Goal: Information Seeking & Learning: Learn about a topic

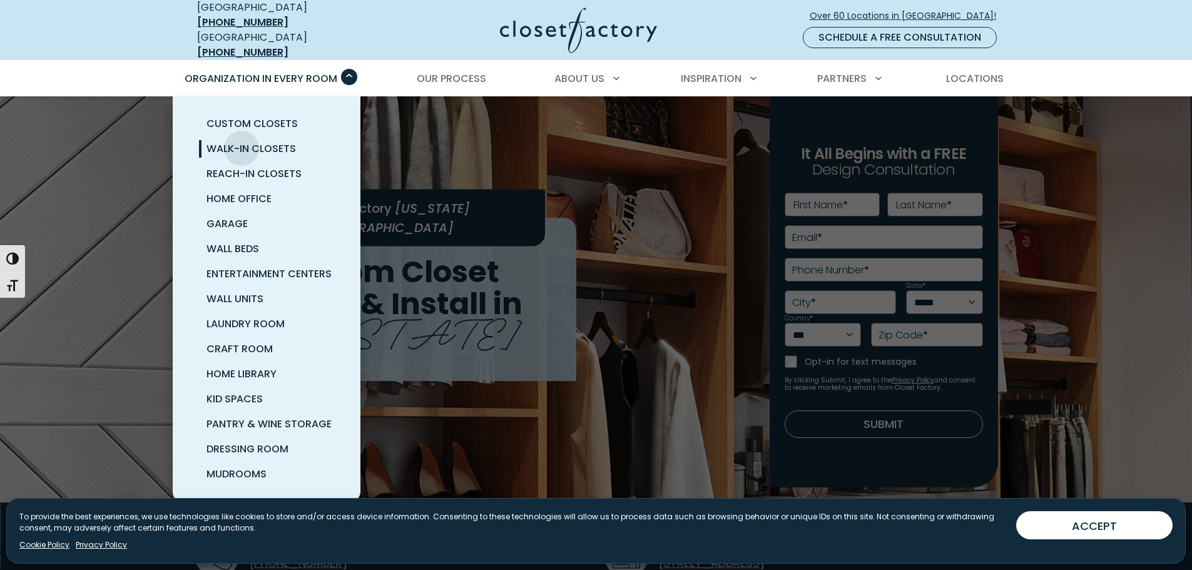
click at [240, 141] on span "Walk-In Closets" at bounding box center [250, 148] width 89 height 14
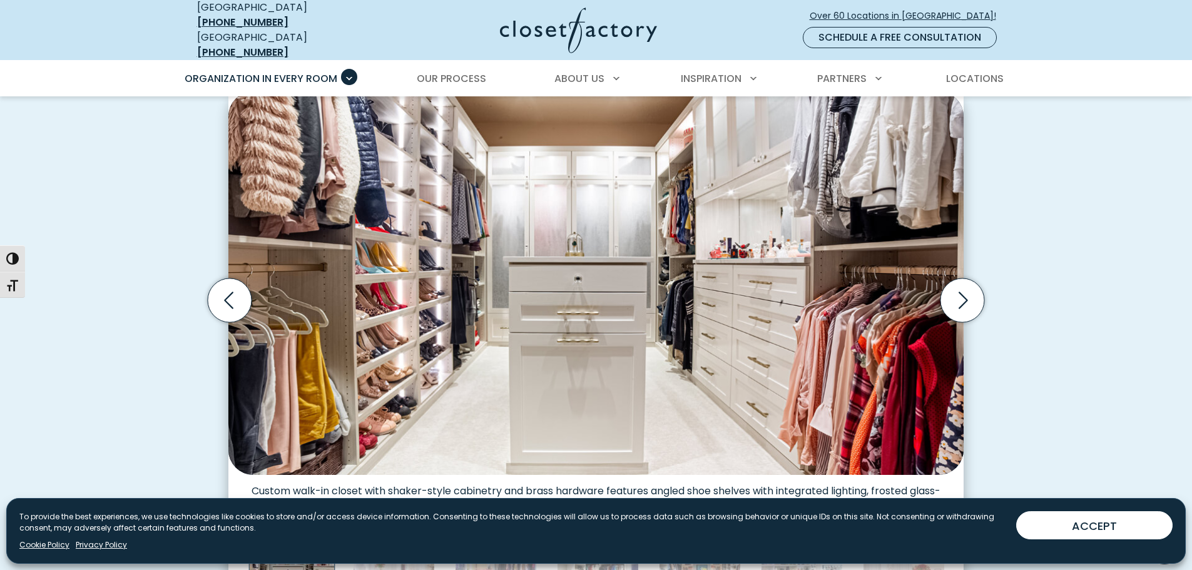
scroll to position [375, 0]
click at [956, 292] on icon "Next slide" at bounding box center [962, 301] width 44 height 44
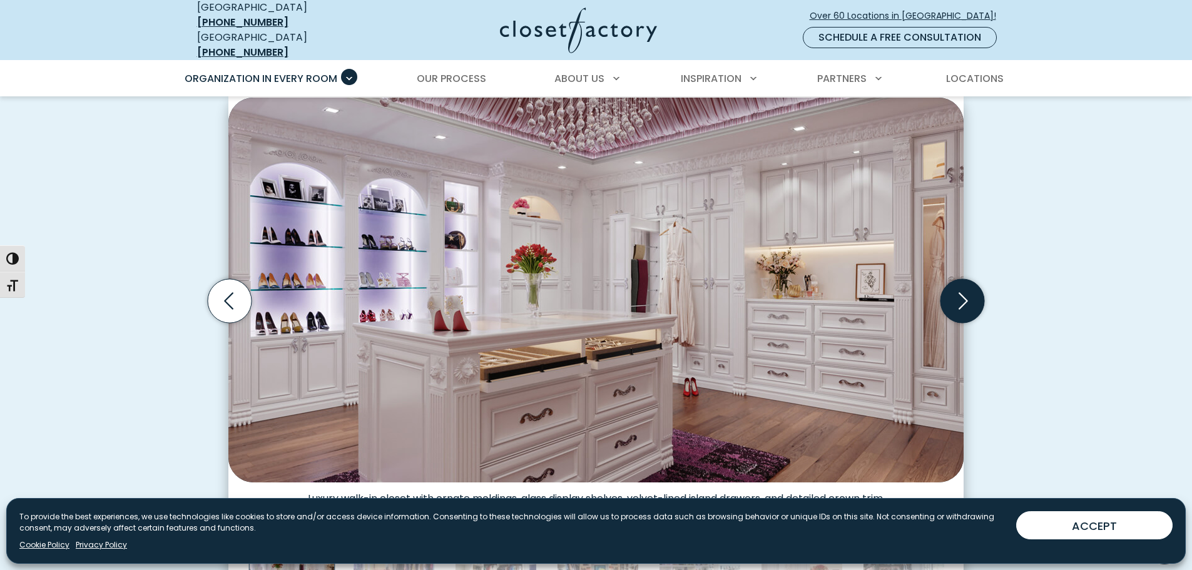
click at [956, 294] on icon "Next slide" at bounding box center [962, 301] width 44 height 44
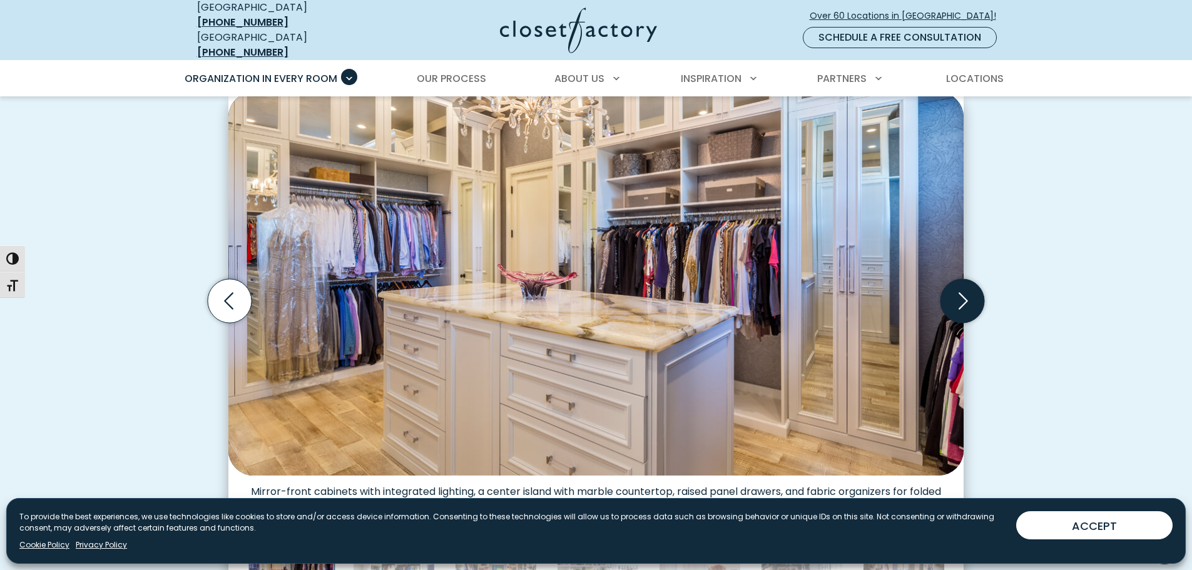
click at [956, 294] on icon "Next slide" at bounding box center [962, 301] width 44 height 44
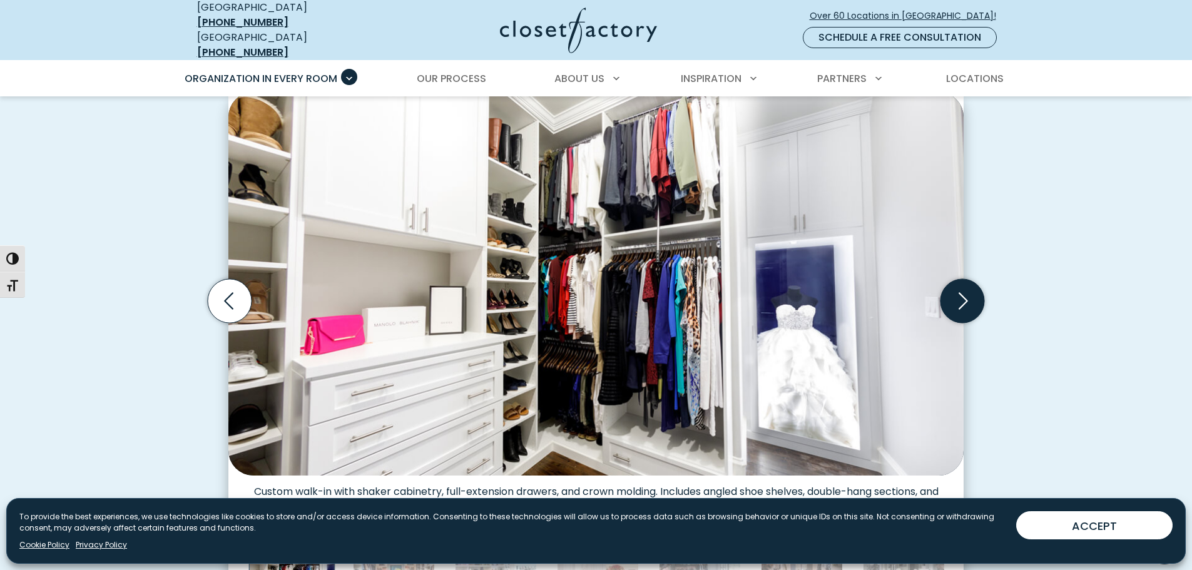
click at [956, 294] on icon "Next slide" at bounding box center [962, 301] width 44 height 44
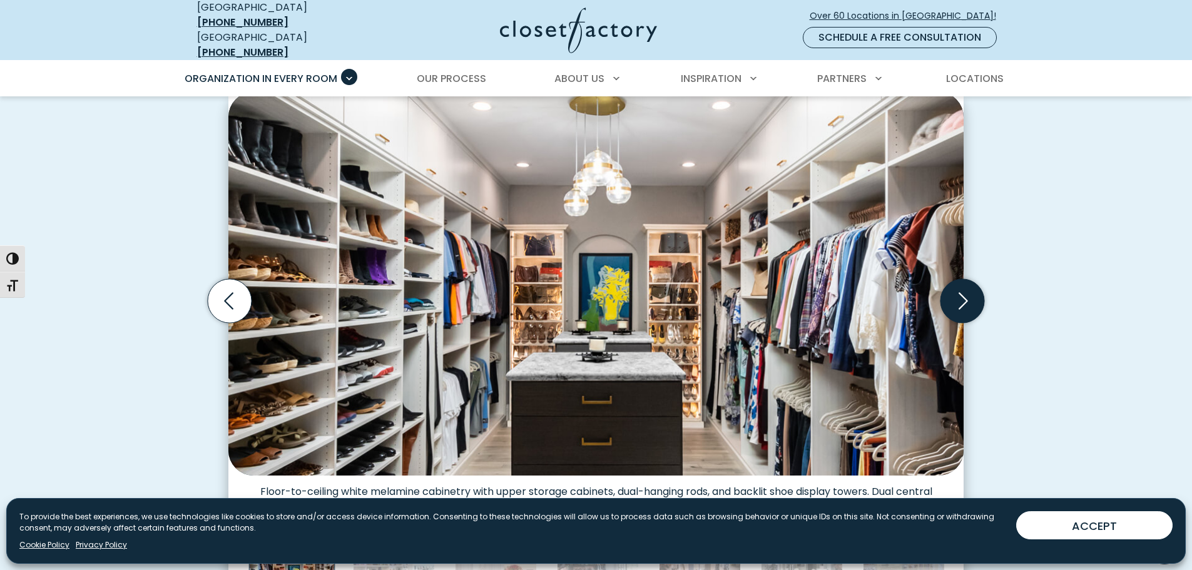
click at [956, 294] on icon "Next slide" at bounding box center [962, 301] width 44 height 44
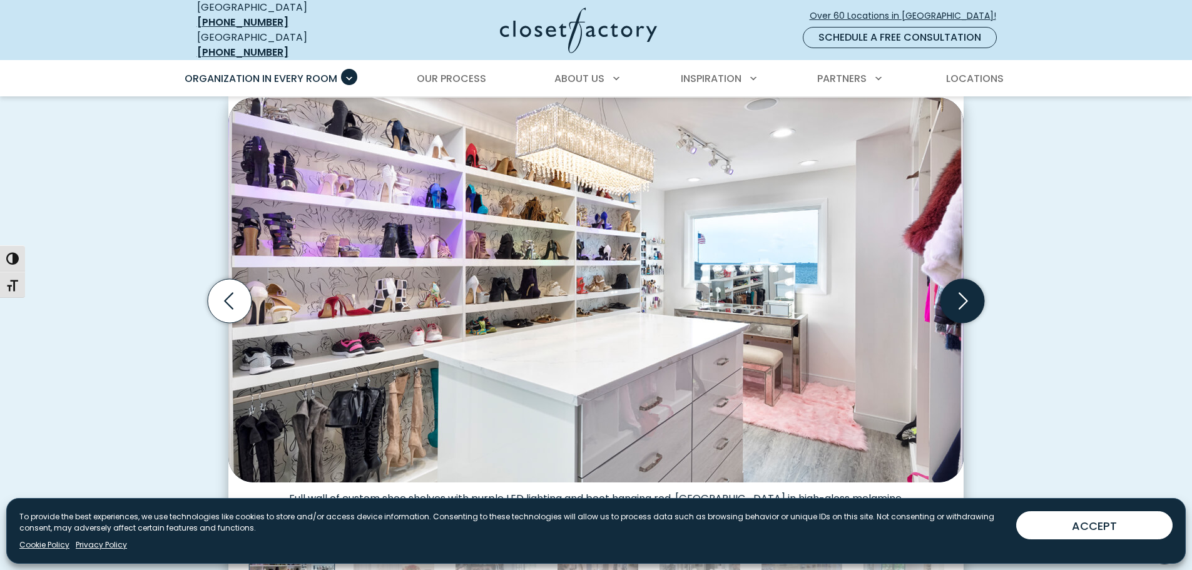
click at [956, 294] on icon "Next slide" at bounding box center [962, 301] width 44 height 44
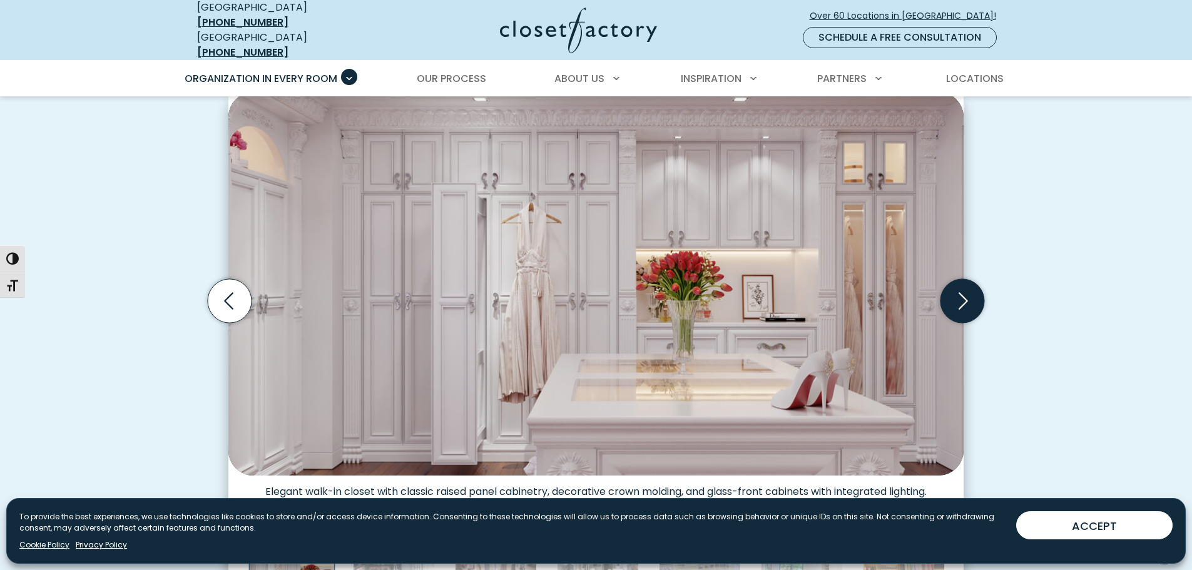
click at [956, 294] on icon "Next slide" at bounding box center [962, 301] width 44 height 44
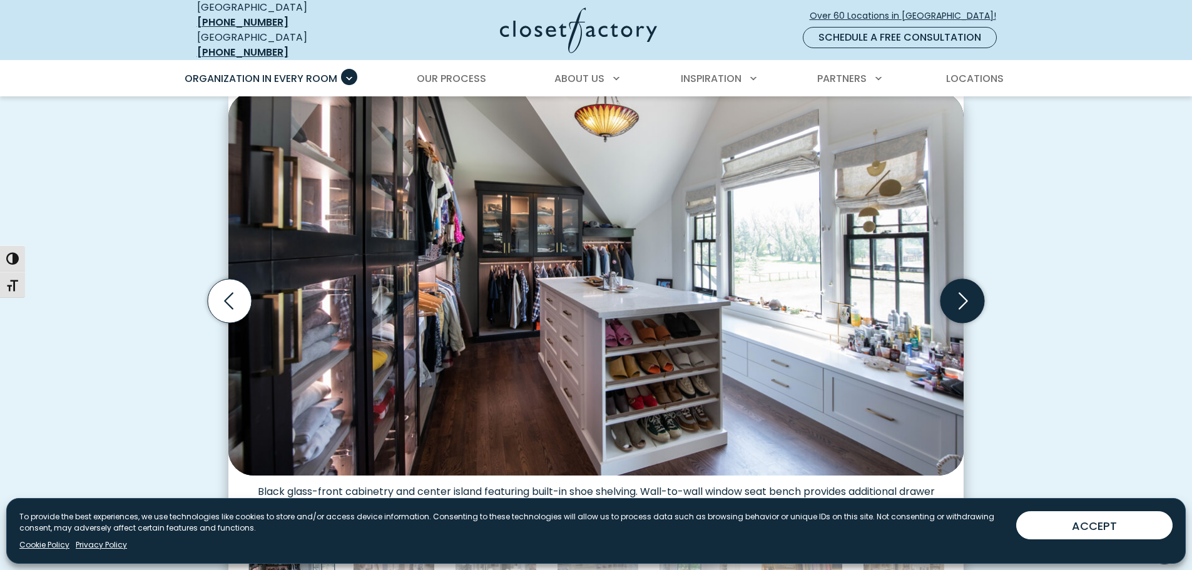
click at [956, 294] on icon "Next slide" at bounding box center [962, 301] width 44 height 44
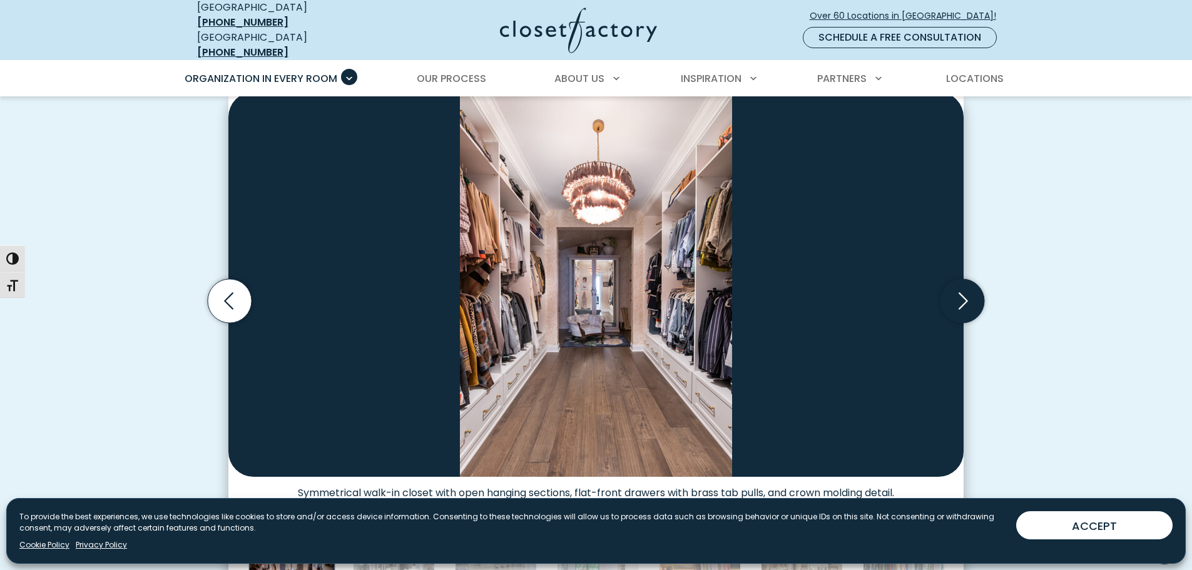
click at [956, 294] on icon "Next slide" at bounding box center [962, 301] width 44 height 44
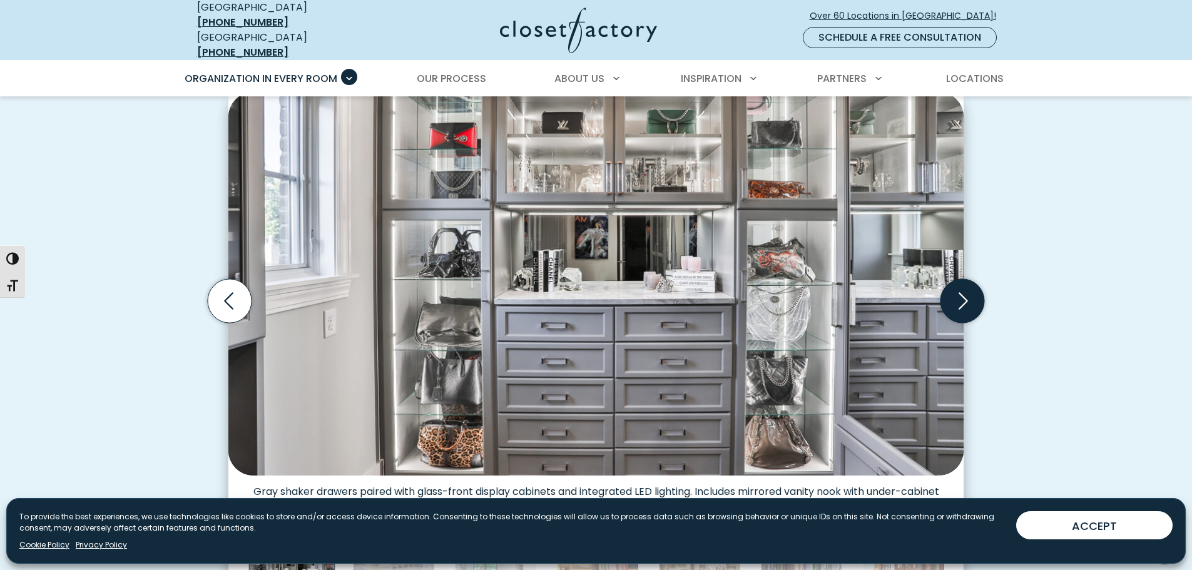
click at [956, 294] on icon "Next slide" at bounding box center [962, 301] width 44 height 44
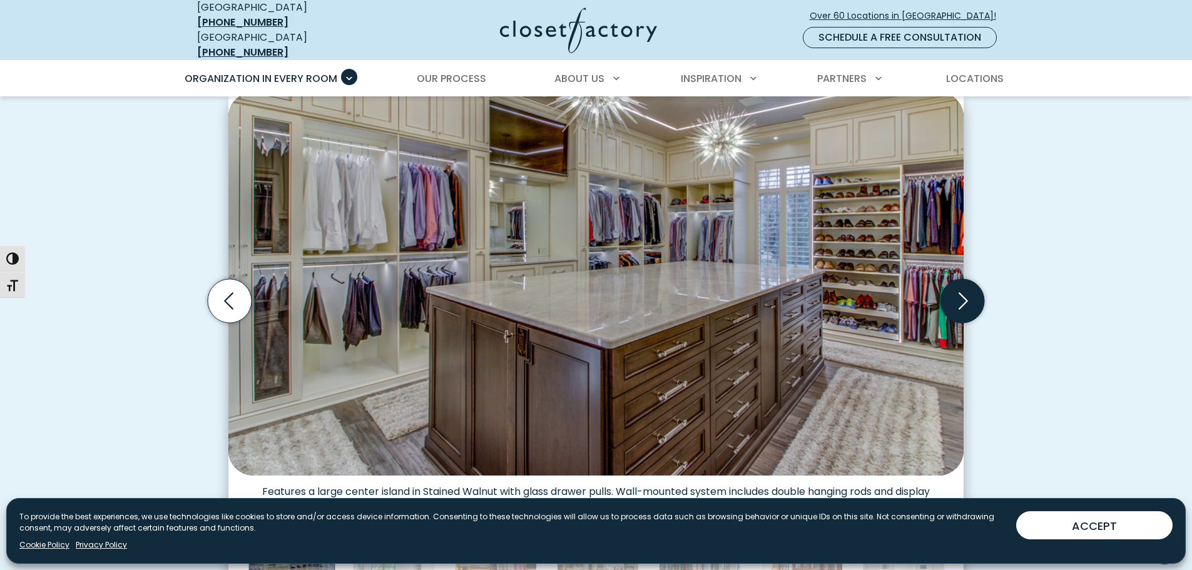
click at [956, 294] on icon "Next slide" at bounding box center [962, 301] width 44 height 44
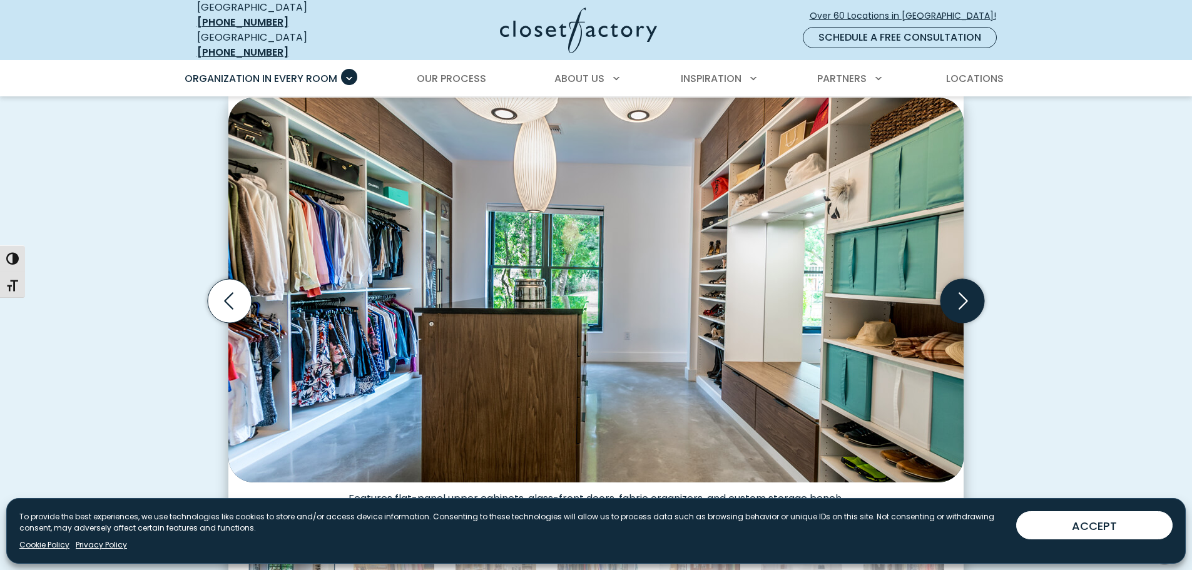
click at [956, 294] on icon "Next slide" at bounding box center [962, 301] width 44 height 44
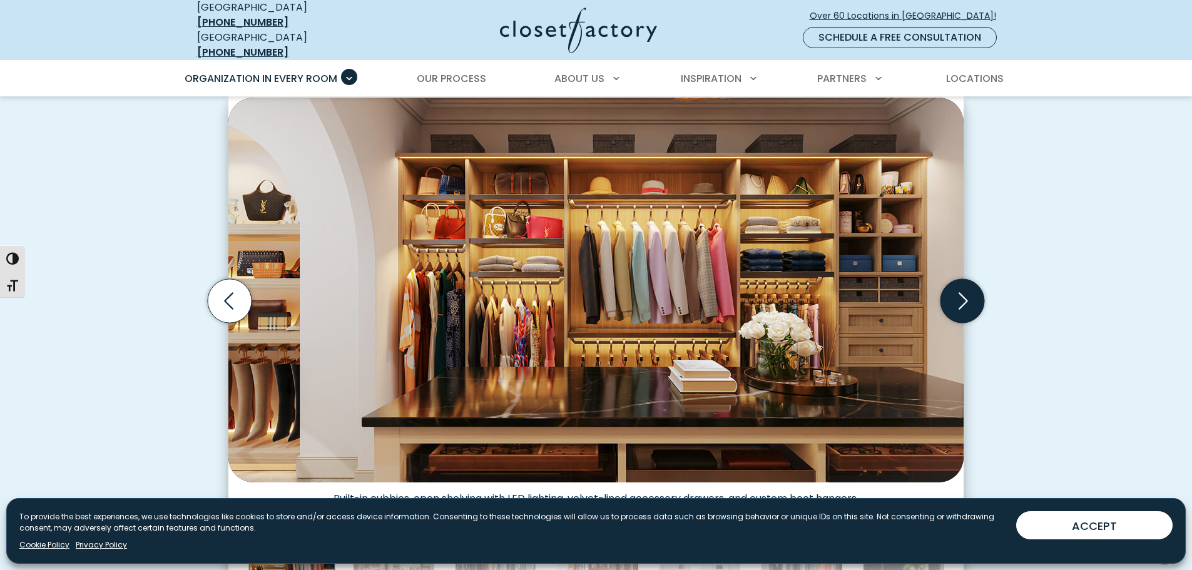
click at [956, 294] on icon "Next slide" at bounding box center [962, 301] width 44 height 44
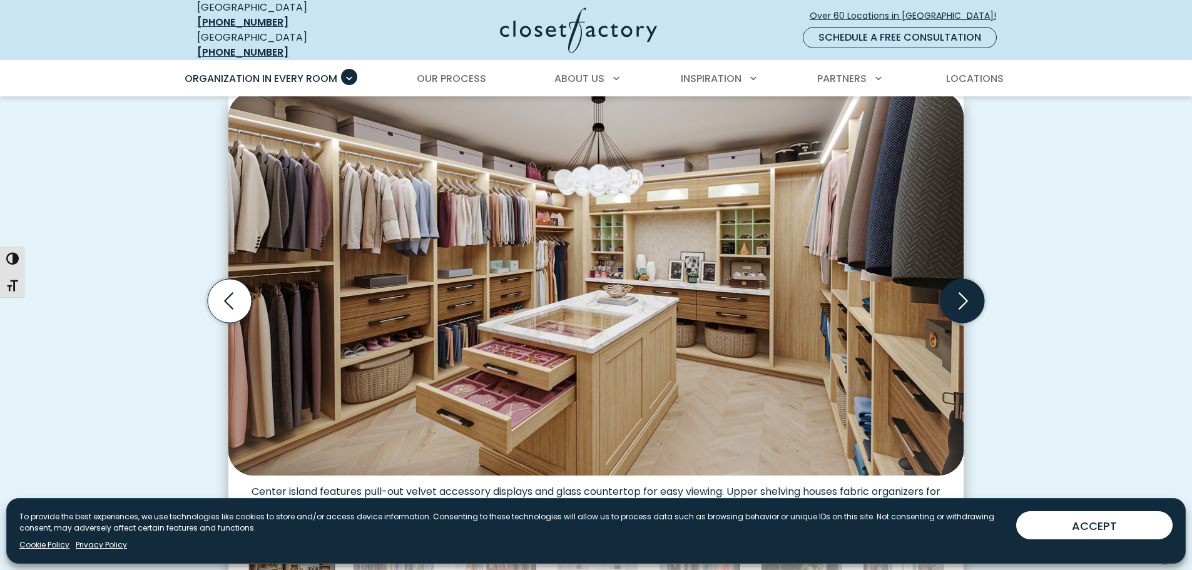
click at [956, 294] on icon "Next slide" at bounding box center [962, 301] width 44 height 44
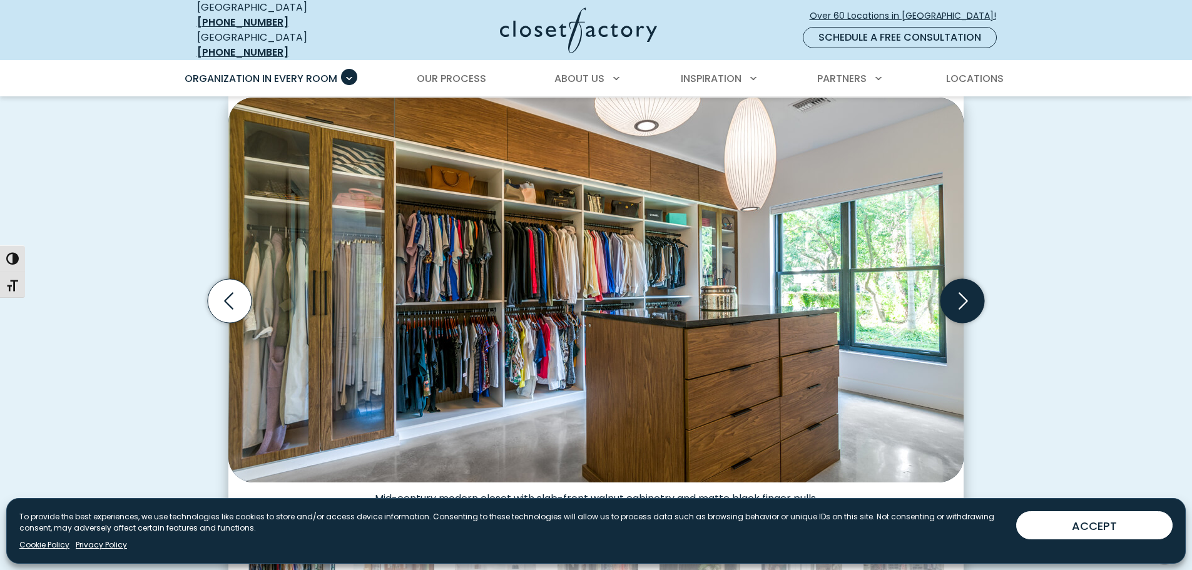
click at [956, 294] on icon "Next slide" at bounding box center [962, 301] width 44 height 44
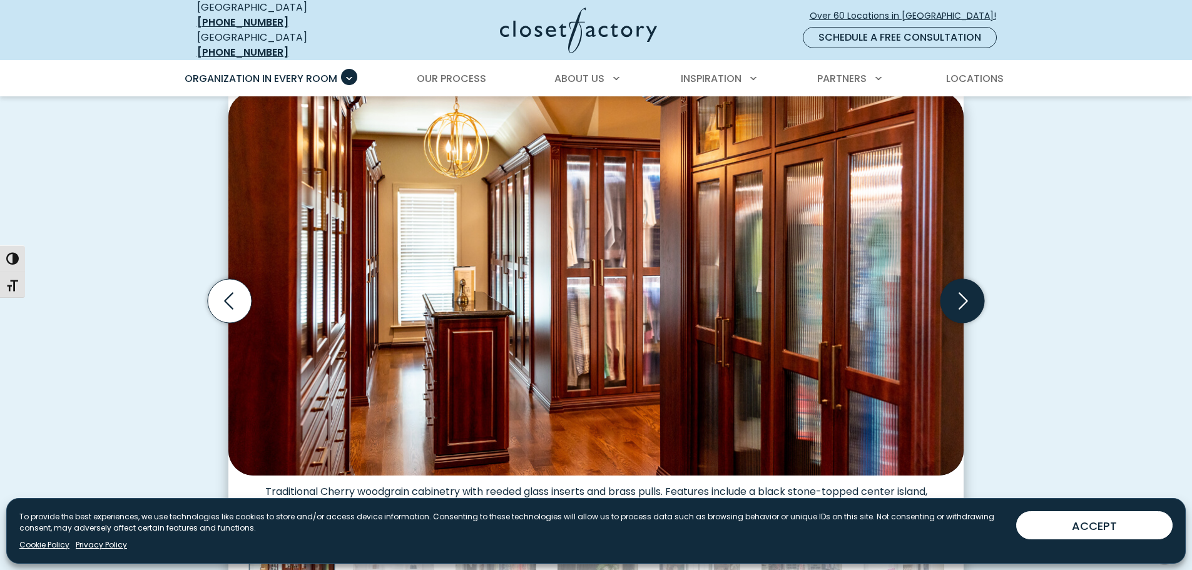
click at [956, 294] on icon "Next slide" at bounding box center [962, 301] width 44 height 44
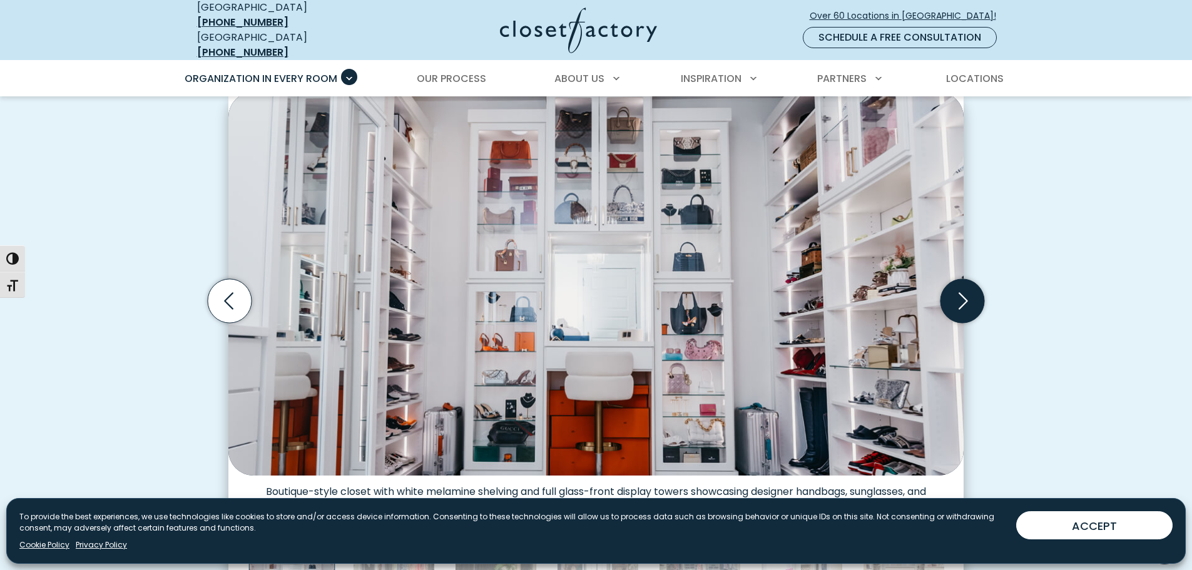
click at [956, 294] on icon "Next slide" at bounding box center [962, 301] width 44 height 44
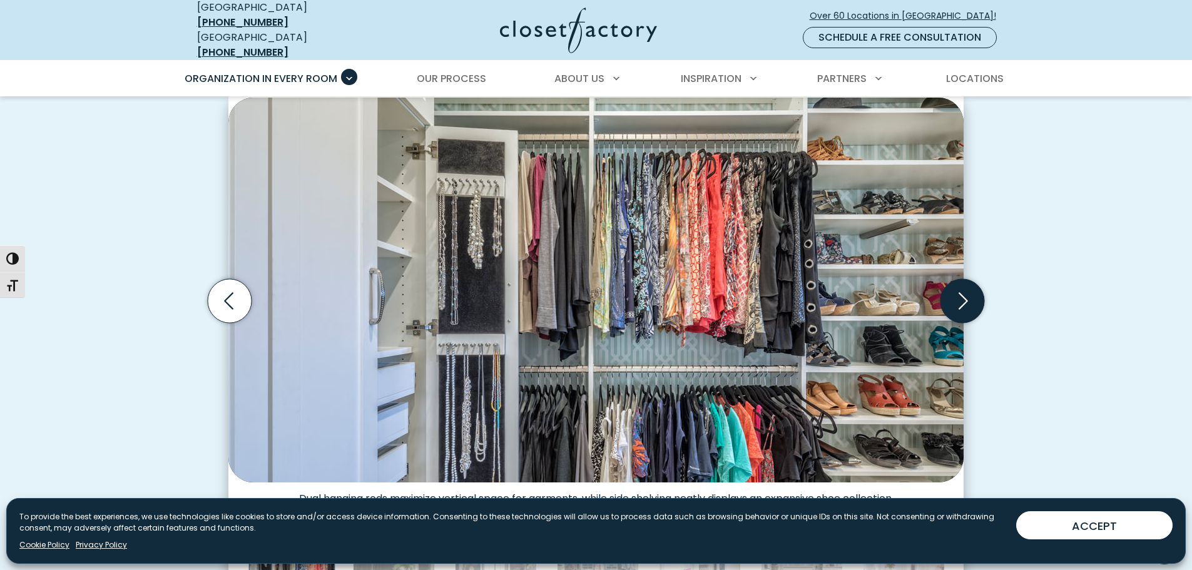
click at [956, 294] on icon "Next slide" at bounding box center [962, 301] width 44 height 44
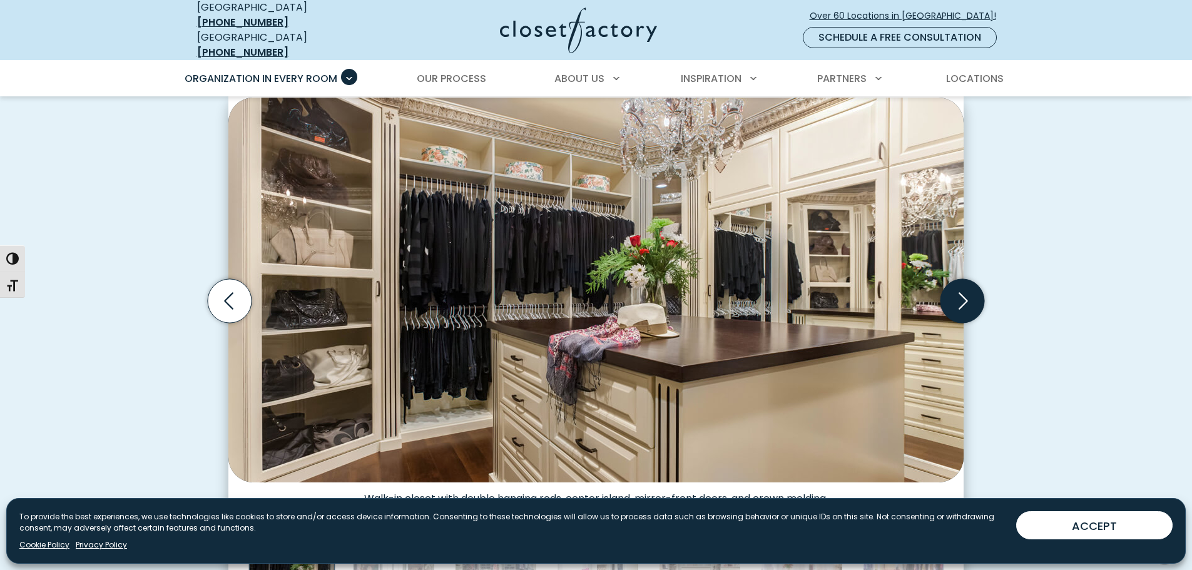
click at [956, 294] on icon "Next slide" at bounding box center [962, 301] width 44 height 44
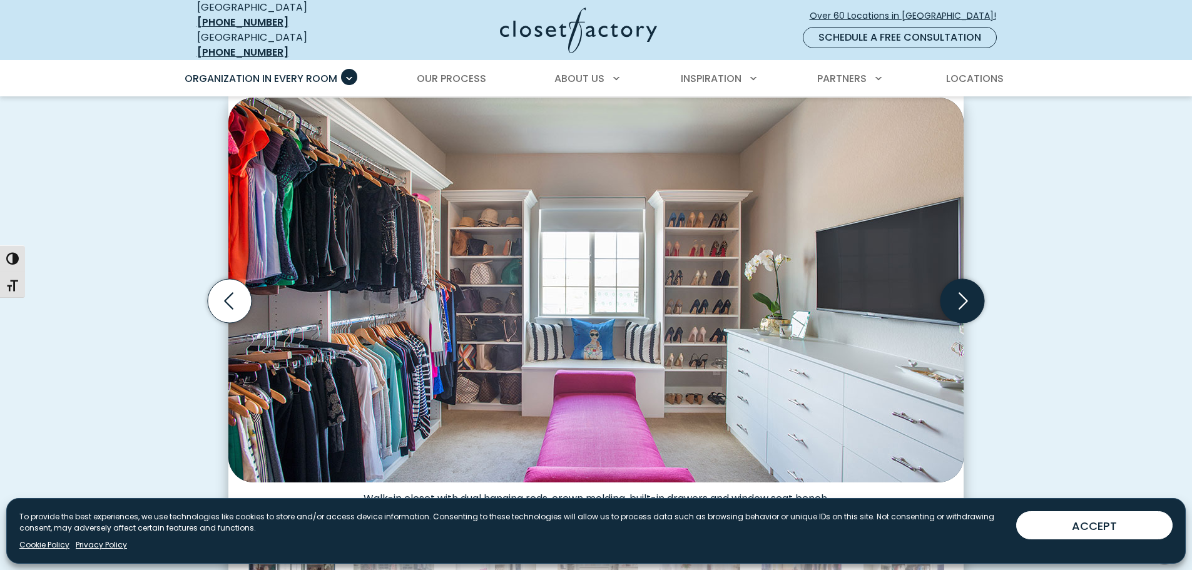
click at [956, 294] on icon "Next slide" at bounding box center [962, 301] width 44 height 44
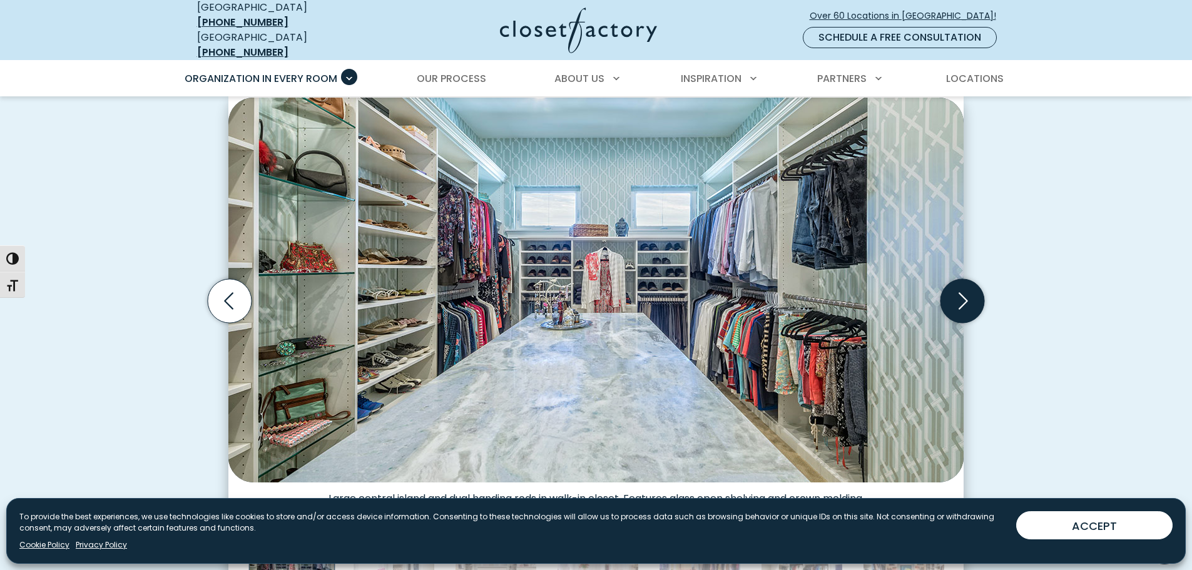
click at [956, 294] on icon "Next slide" at bounding box center [962, 301] width 44 height 44
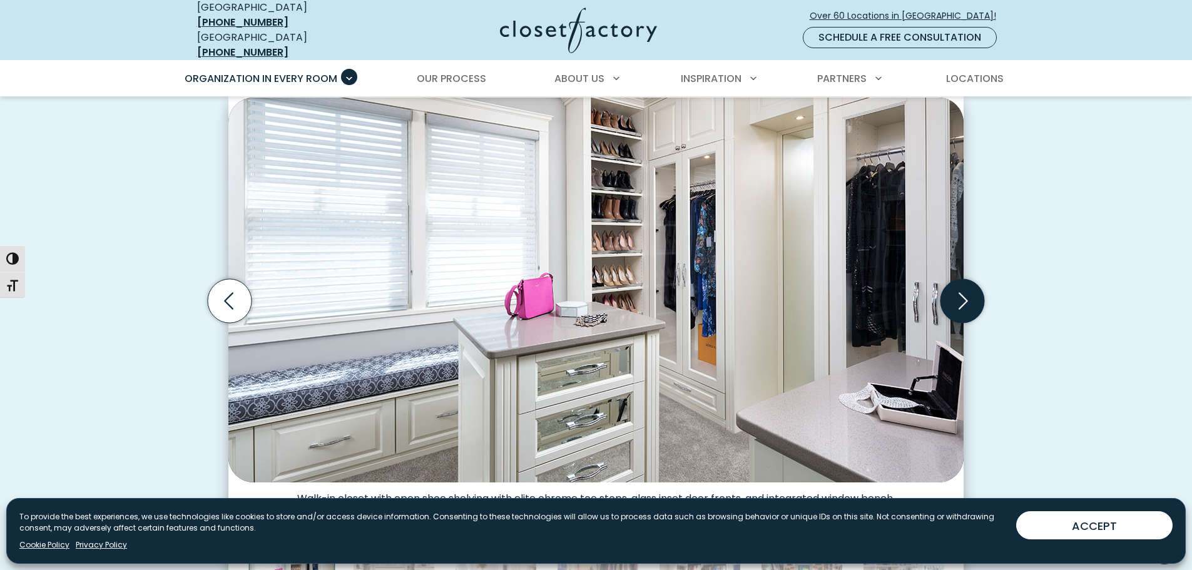
click at [956, 294] on icon "Next slide" at bounding box center [962, 301] width 44 height 44
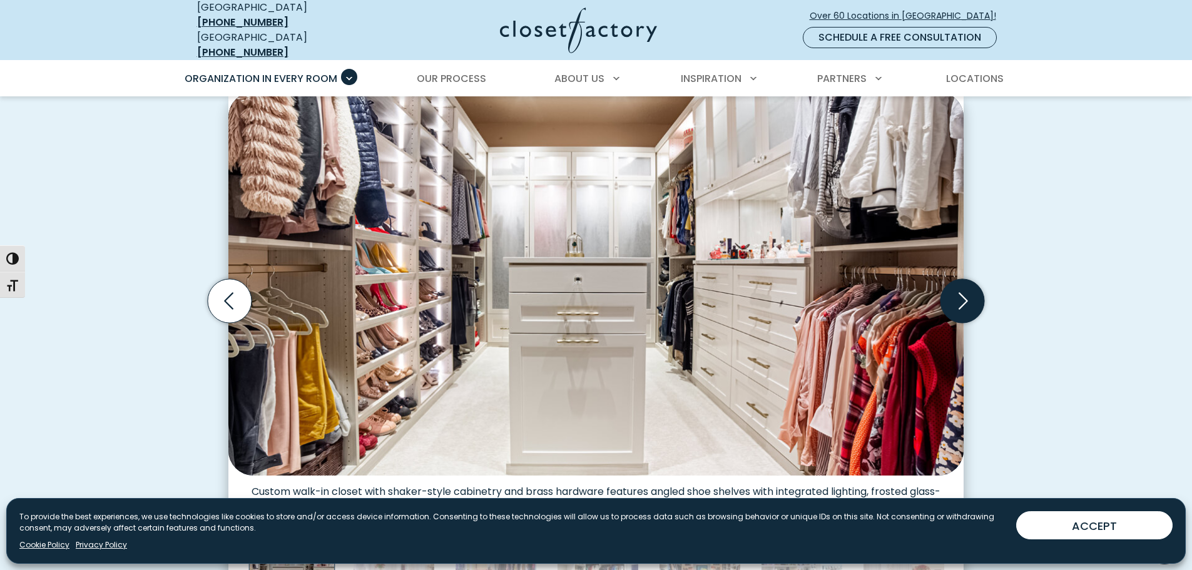
click at [956, 294] on icon "Next slide" at bounding box center [962, 301] width 44 height 44
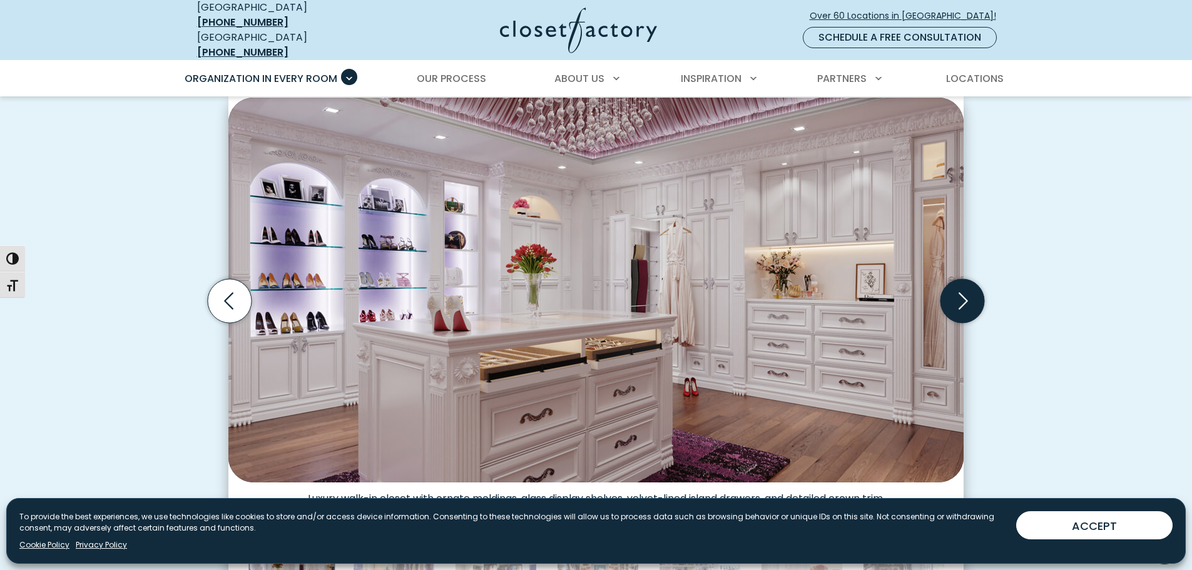
click at [956, 294] on icon "Next slide" at bounding box center [962, 301] width 44 height 44
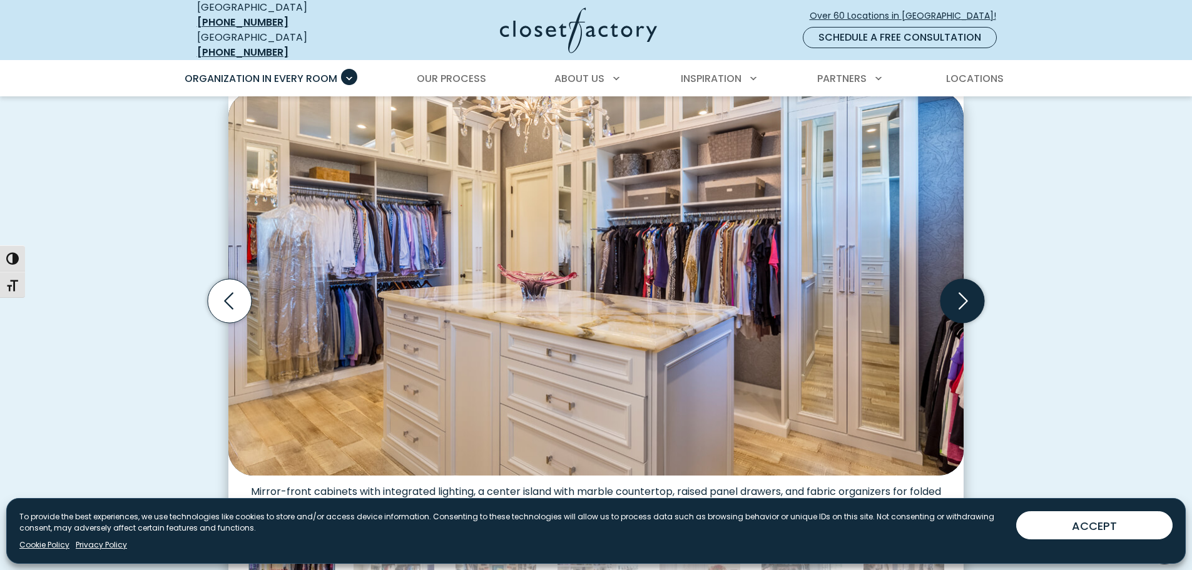
click at [956, 294] on icon "Next slide" at bounding box center [962, 301] width 44 height 44
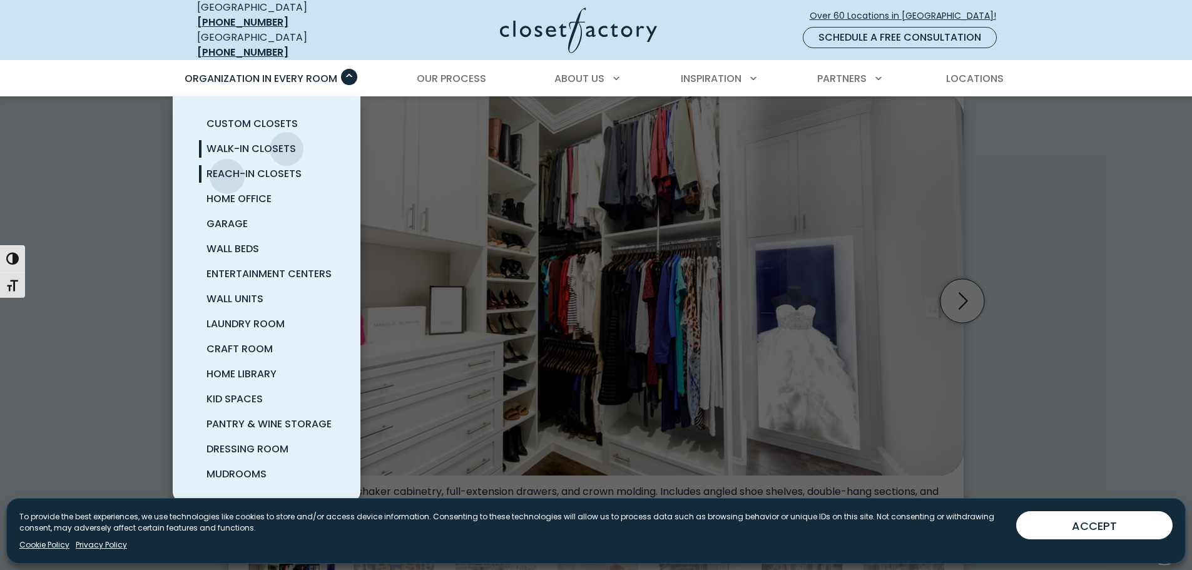
click at [227, 167] on span "Reach-In Closets" at bounding box center [253, 173] width 95 height 14
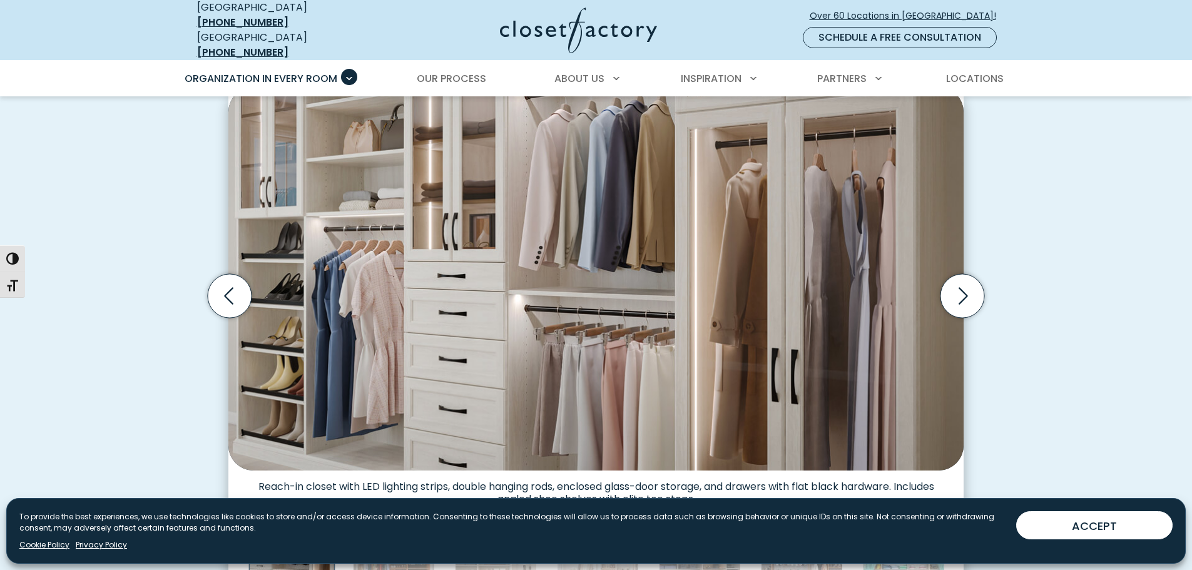
scroll to position [375, 0]
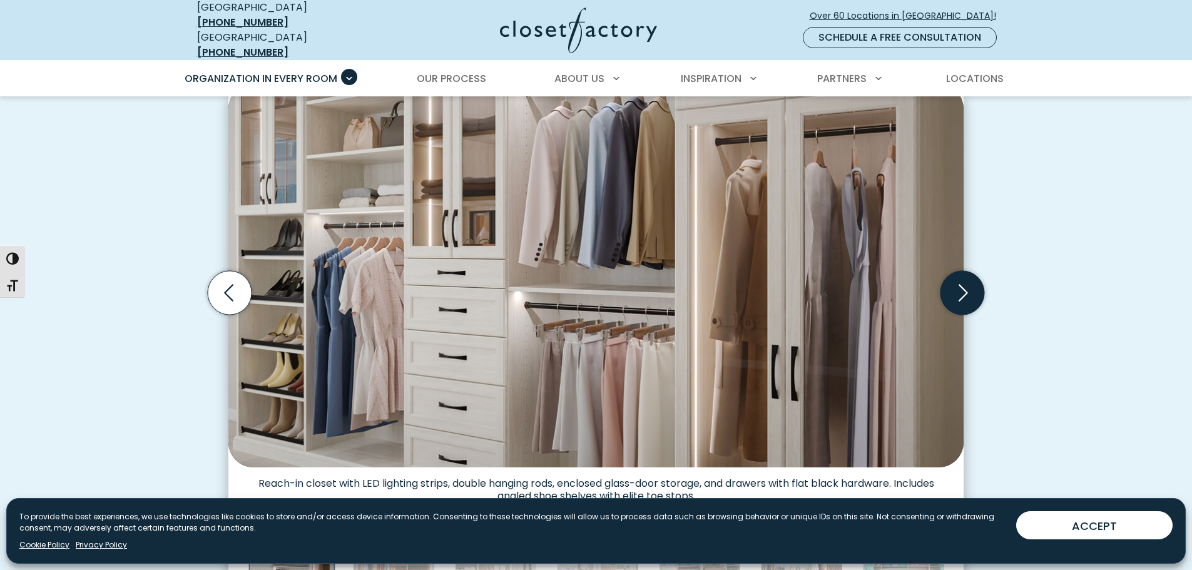
click at [964, 278] on icon "Next slide" at bounding box center [962, 293] width 44 height 44
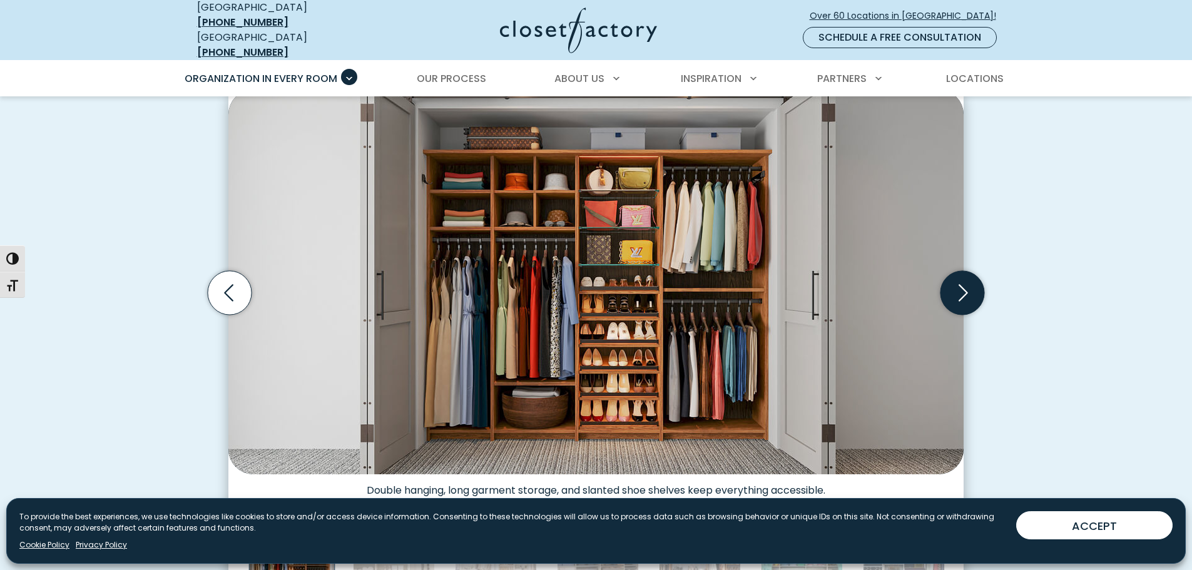
click at [961, 279] on icon "Next slide" at bounding box center [962, 293] width 44 height 44
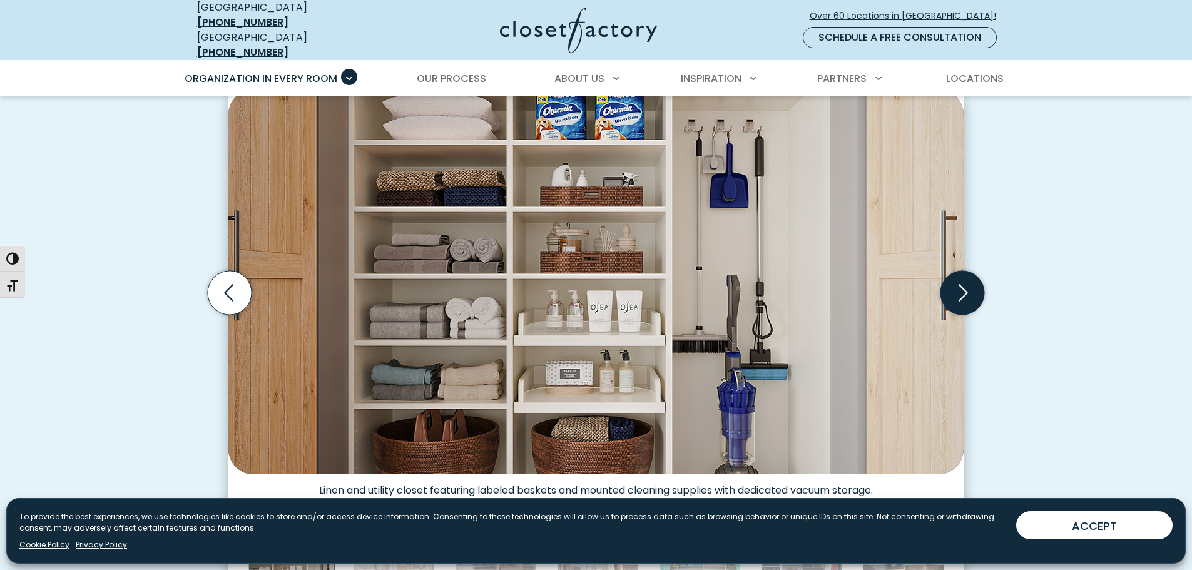
click at [961, 279] on icon "Next slide" at bounding box center [962, 293] width 44 height 44
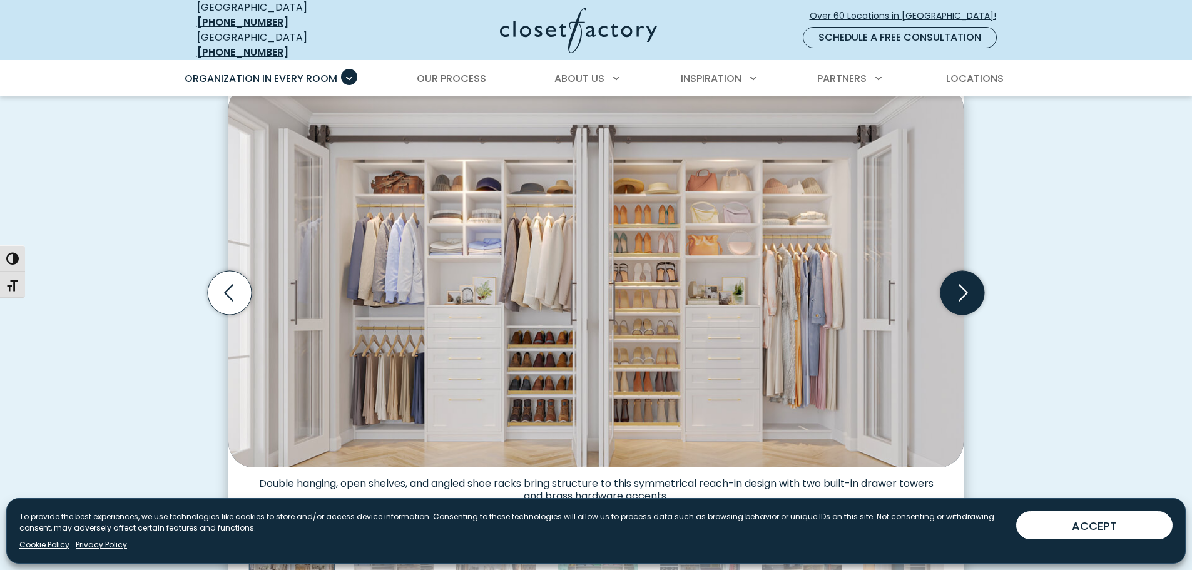
click at [961, 279] on icon "Next slide" at bounding box center [962, 293] width 44 height 44
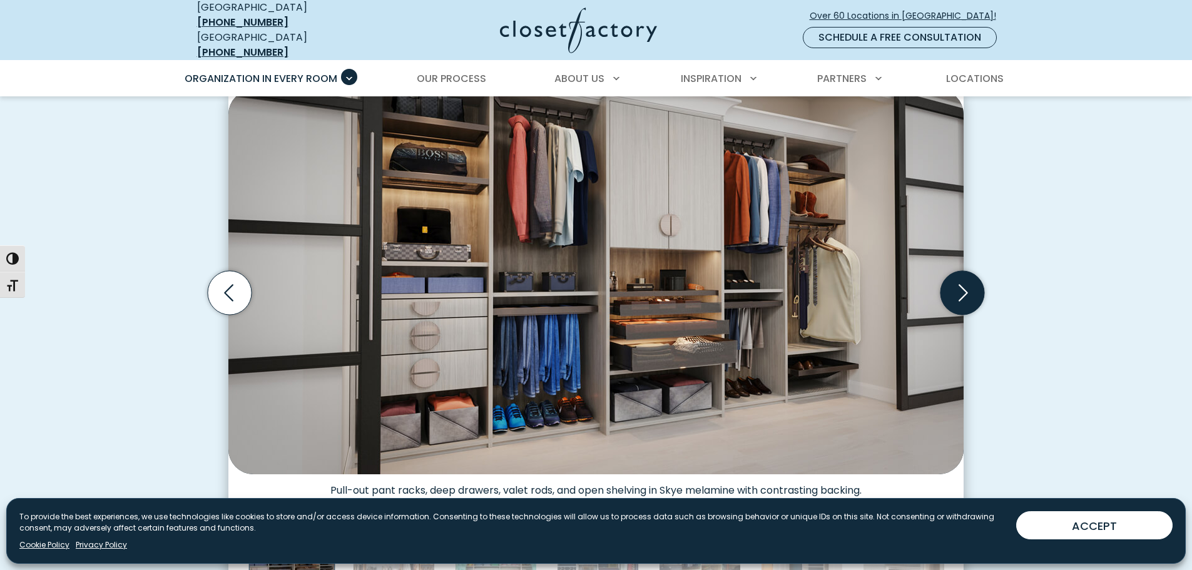
click at [961, 279] on icon "Next slide" at bounding box center [962, 293] width 44 height 44
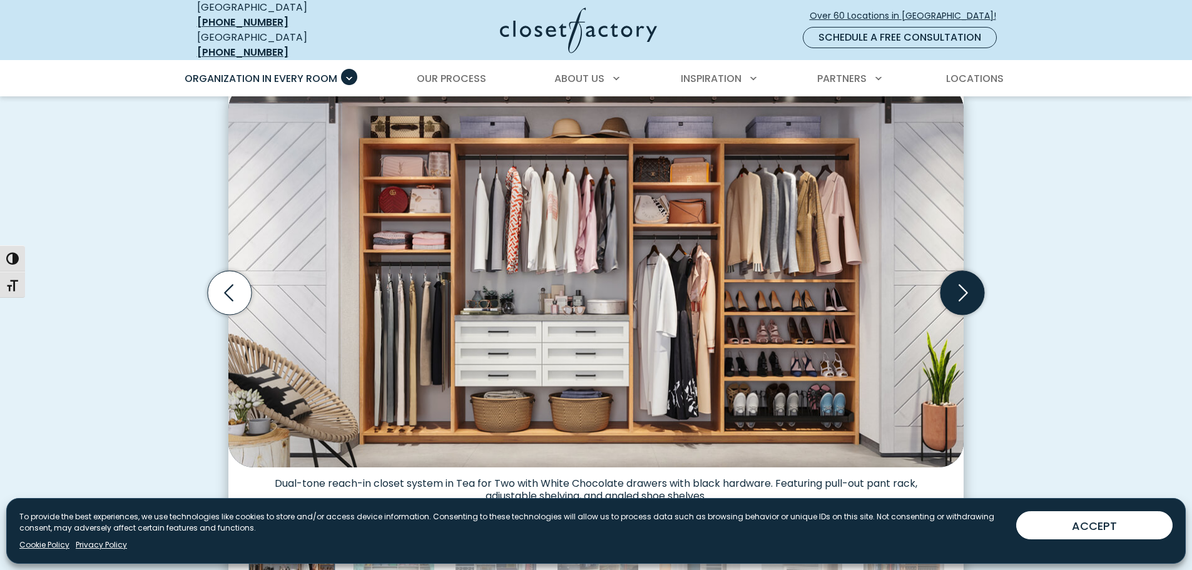
click at [961, 279] on icon "Next slide" at bounding box center [962, 293] width 44 height 44
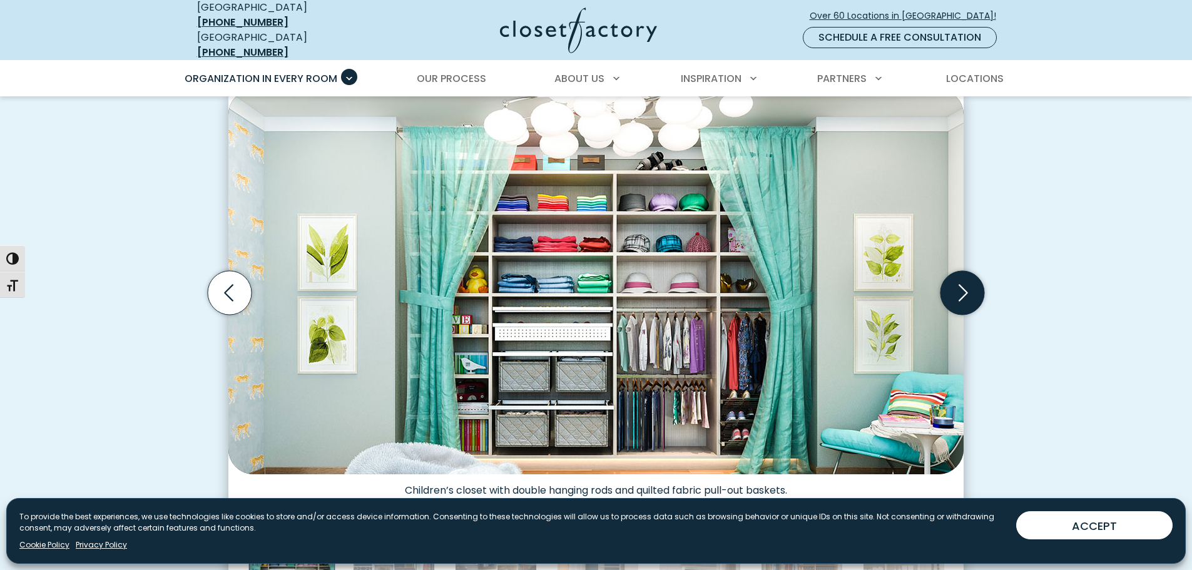
click at [960, 279] on icon "Next slide" at bounding box center [962, 293] width 44 height 44
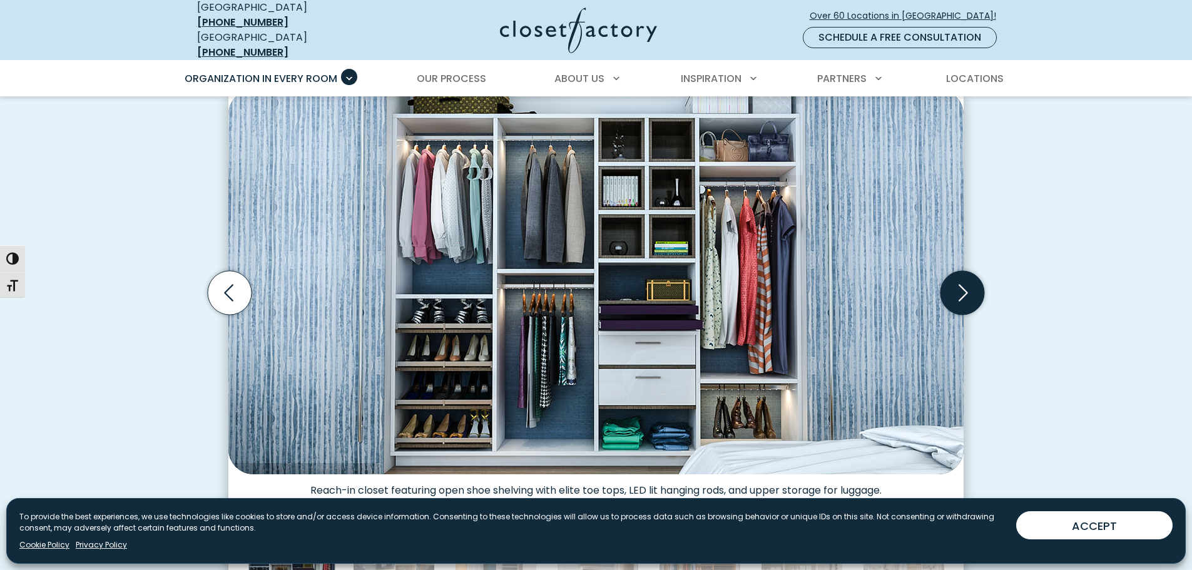
click at [960, 279] on icon "Next slide" at bounding box center [962, 293] width 44 height 44
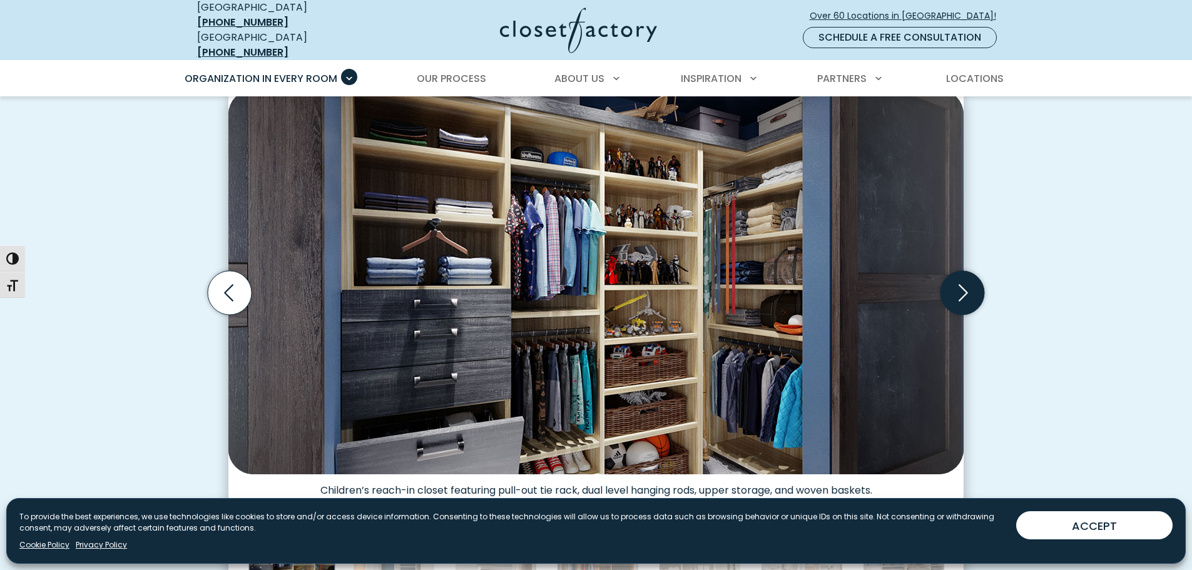
click at [960, 279] on icon "Next slide" at bounding box center [962, 293] width 44 height 44
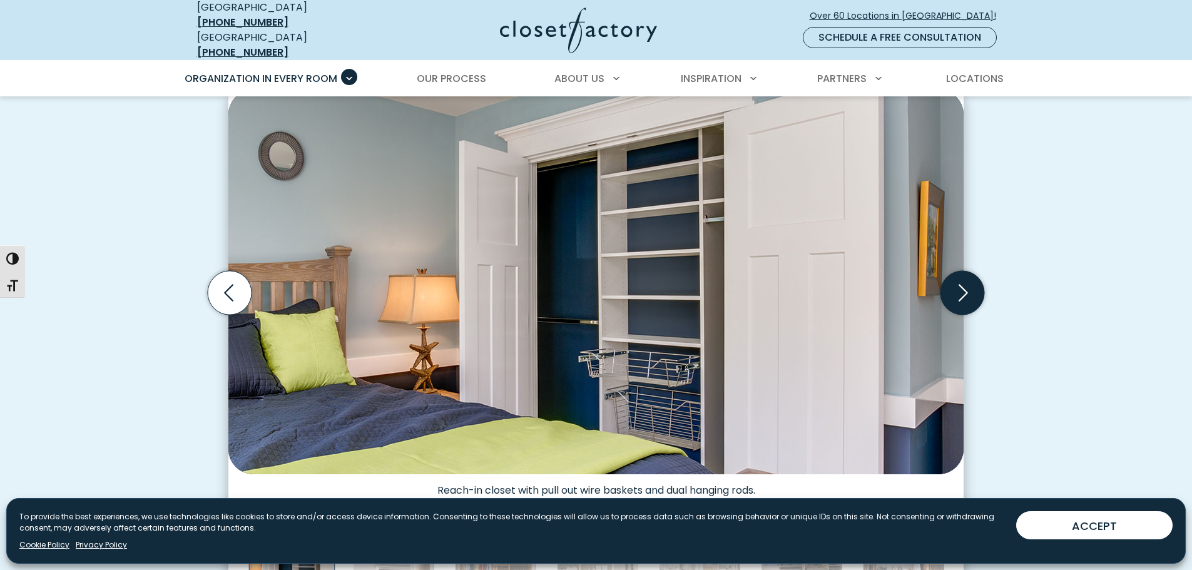
click at [960, 279] on icon "Next slide" at bounding box center [962, 293] width 44 height 44
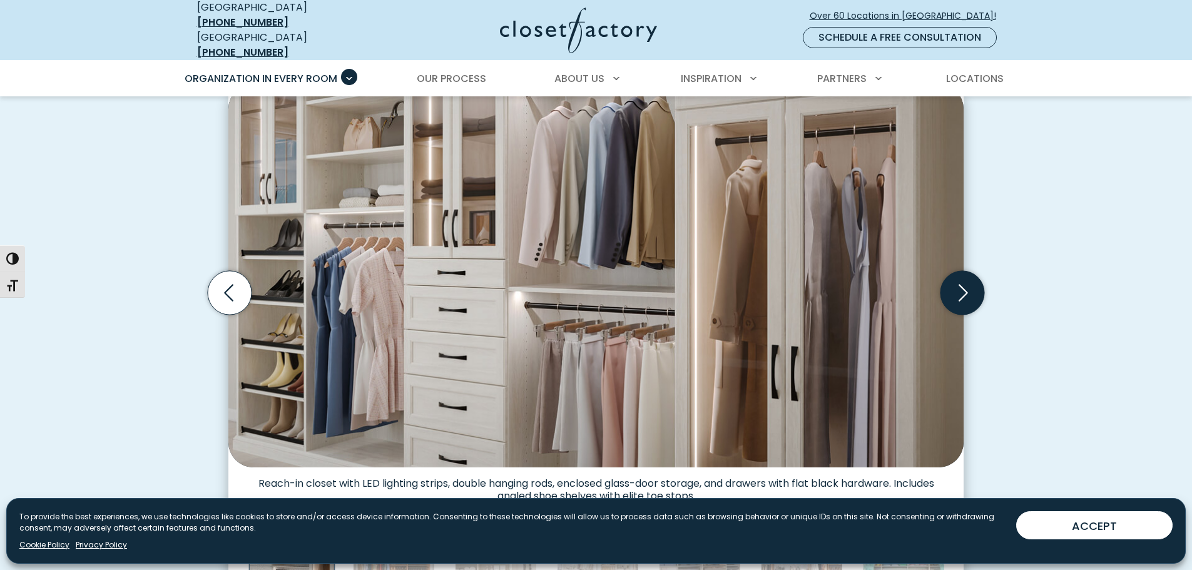
click at [960, 279] on icon "Next slide" at bounding box center [962, 293] width 44 height 44
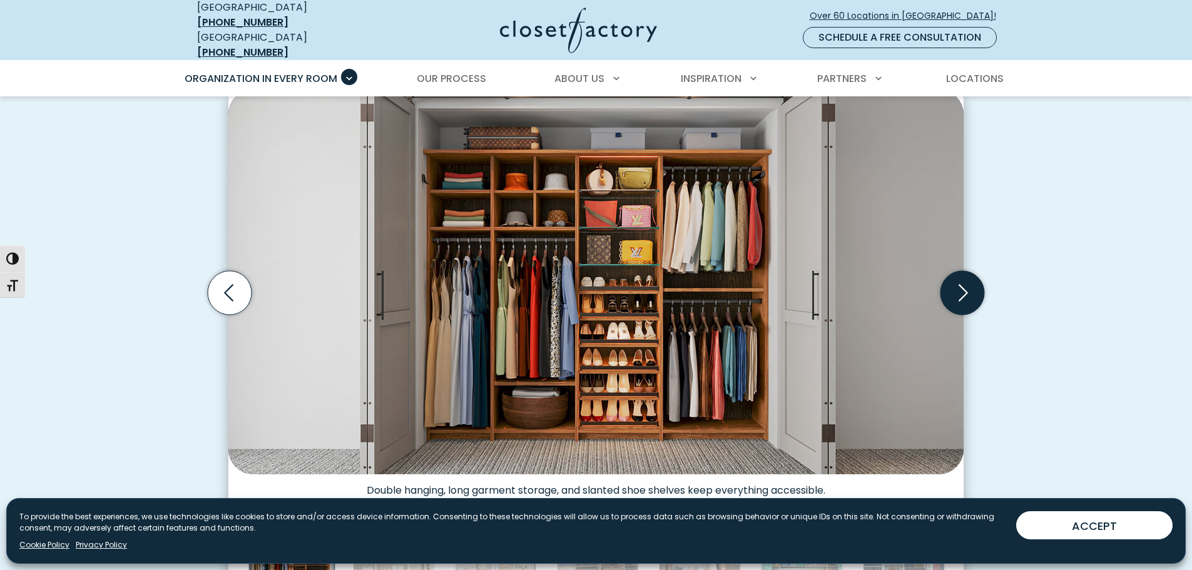
click at [960, 279] on icon "Next slide" at bounding box center [962, 293] width 44 height 44
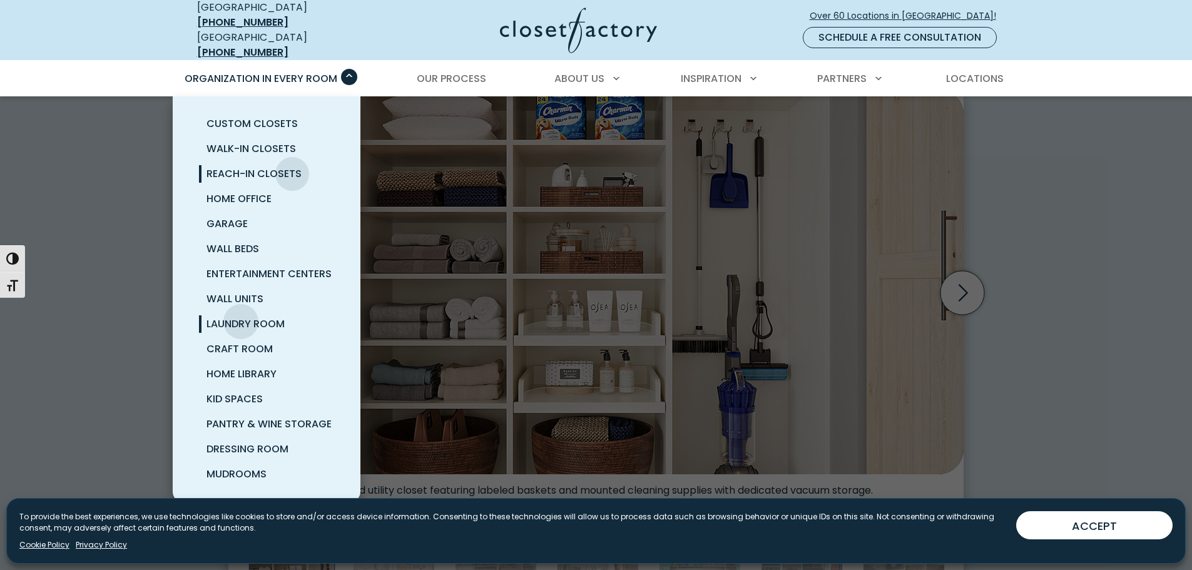
click at [241, 316] on span "Laundry Room" at bounding box center [245, 323] width 78 height 14
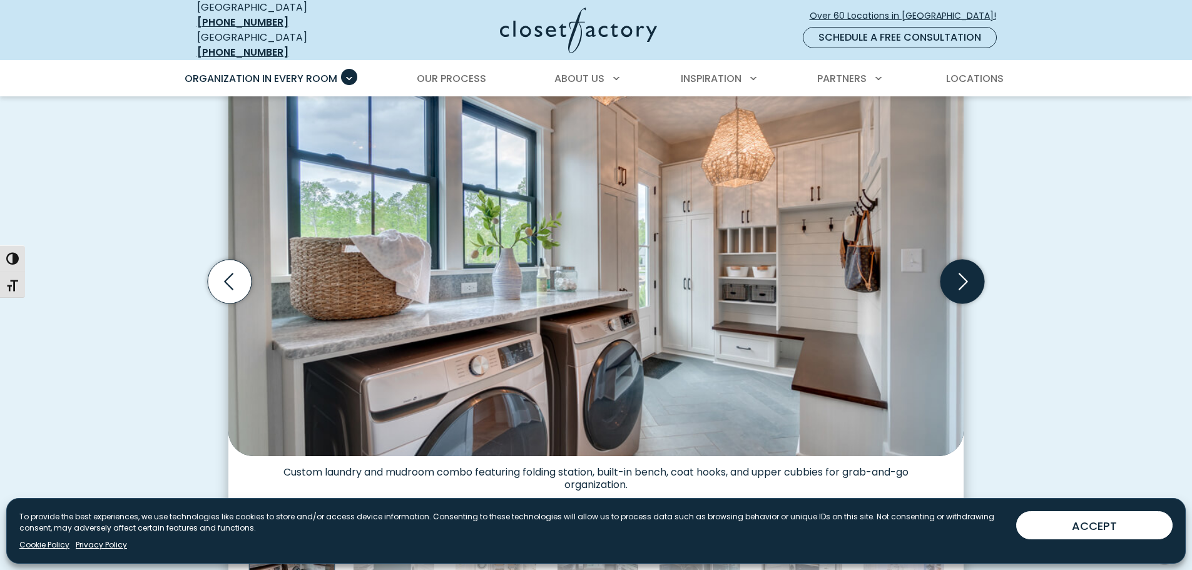
scroll to position [375, 0]
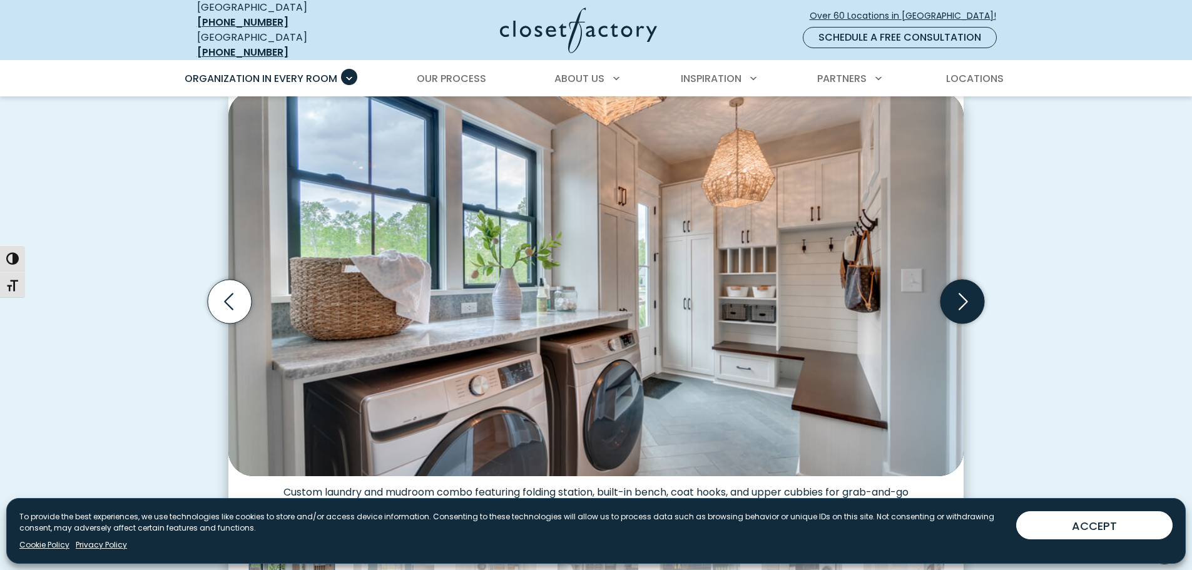
click at [960, 295] on icon "Next slide" at bounding box center [962, 302] width 44 height 44
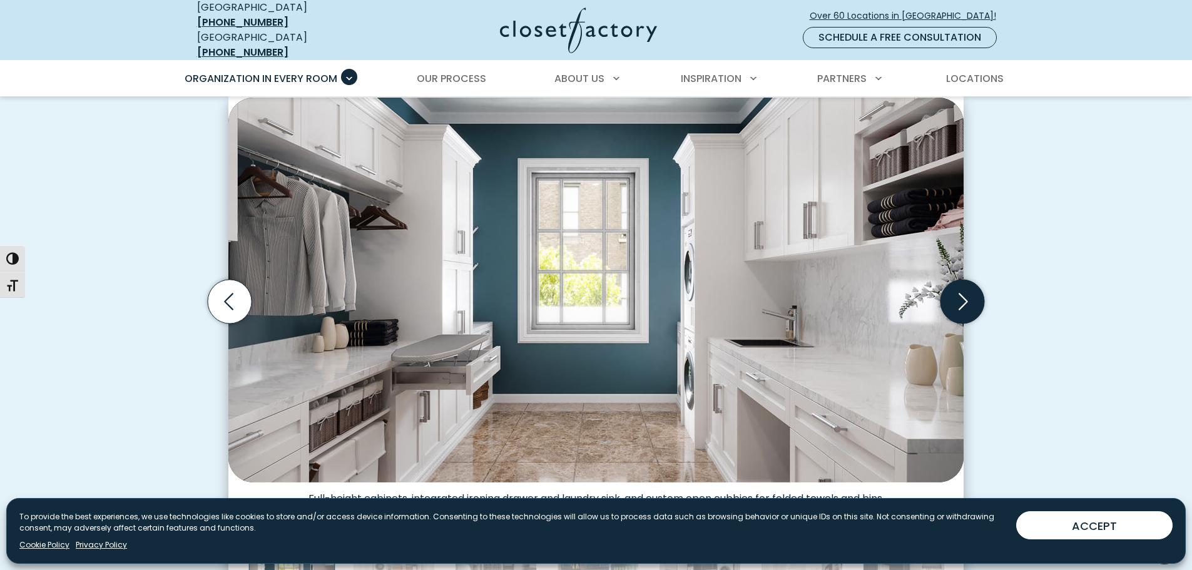
click at [960, 295] on icon "Next slide" at bounding box center [962, 302] width 44 height 44
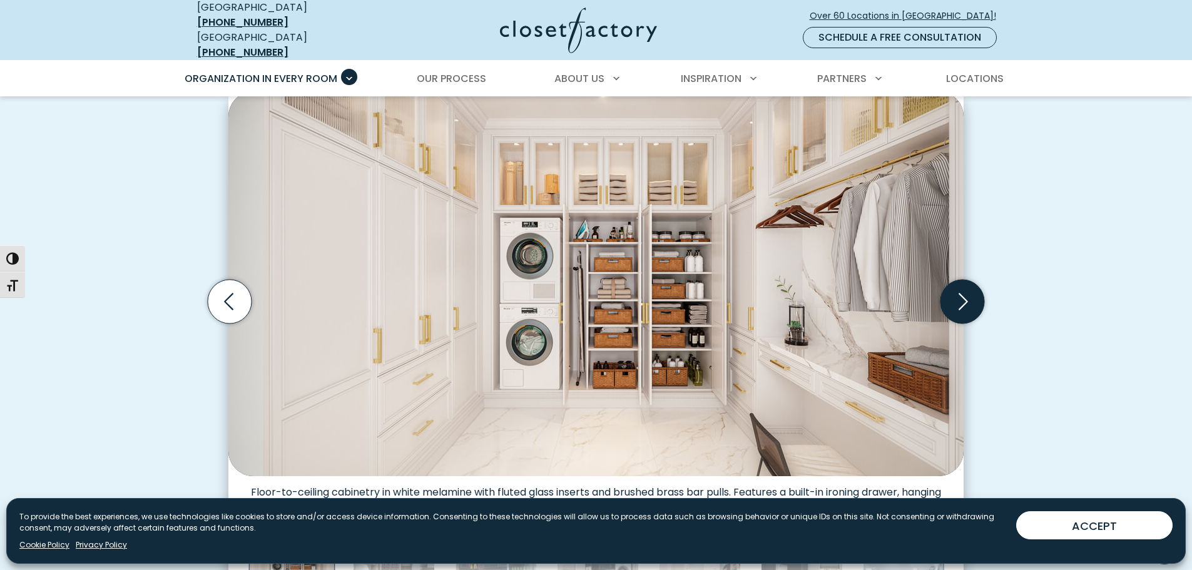
click at [960, 295] on icon "Next slide" at bounding box center [962, 302] width 44 height 44
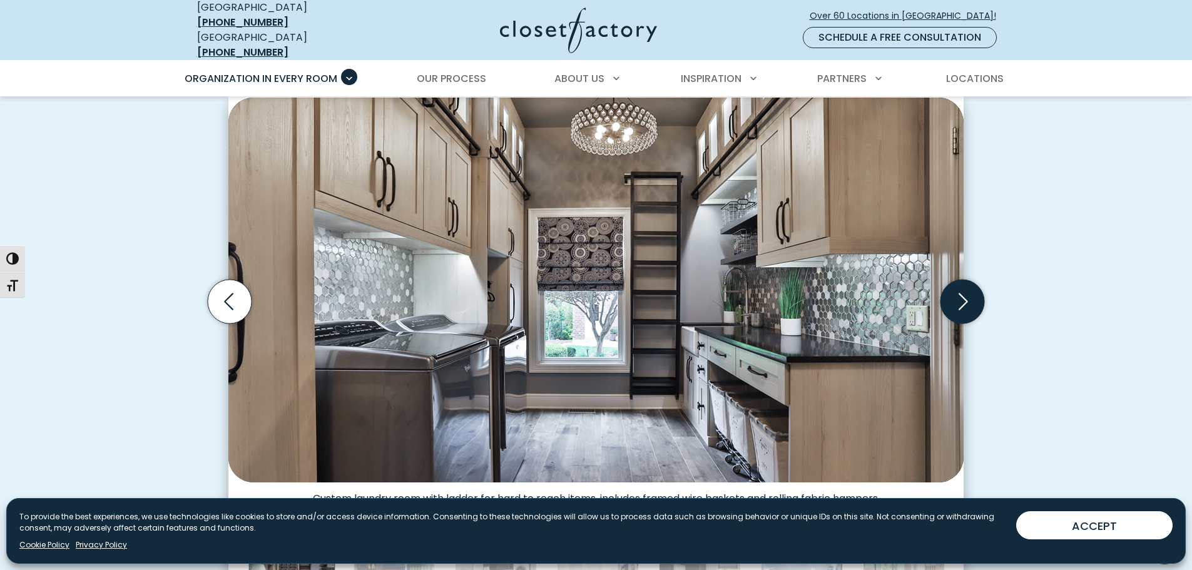
click at [960, 295] on icon "Next slide" at bounding box center [962, 302] width 44 height 44
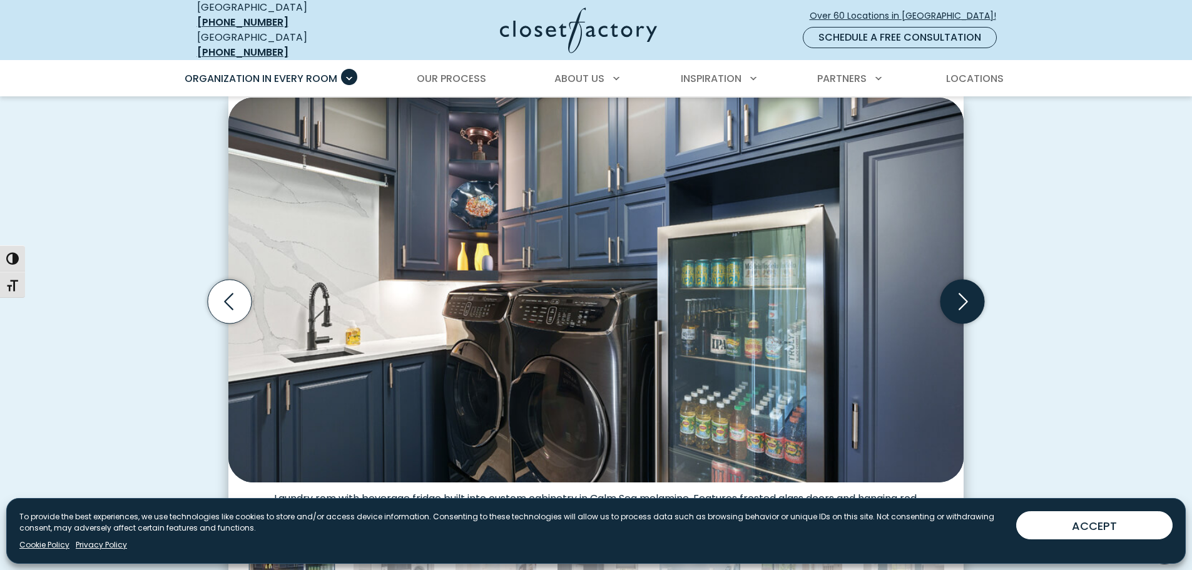
click at [960, 295] on icon "Next slide" at bounding box center [962, 302] width 44 height 44
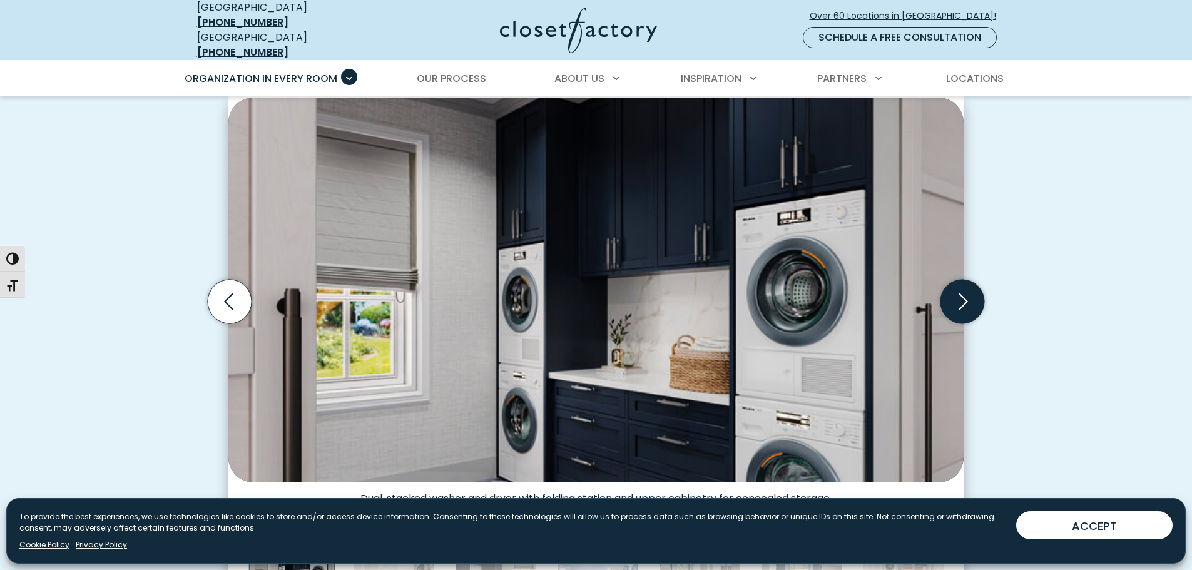
click at [960, 295] on icon "Next slide" at bounding box center [962, 302] width 44 height 44
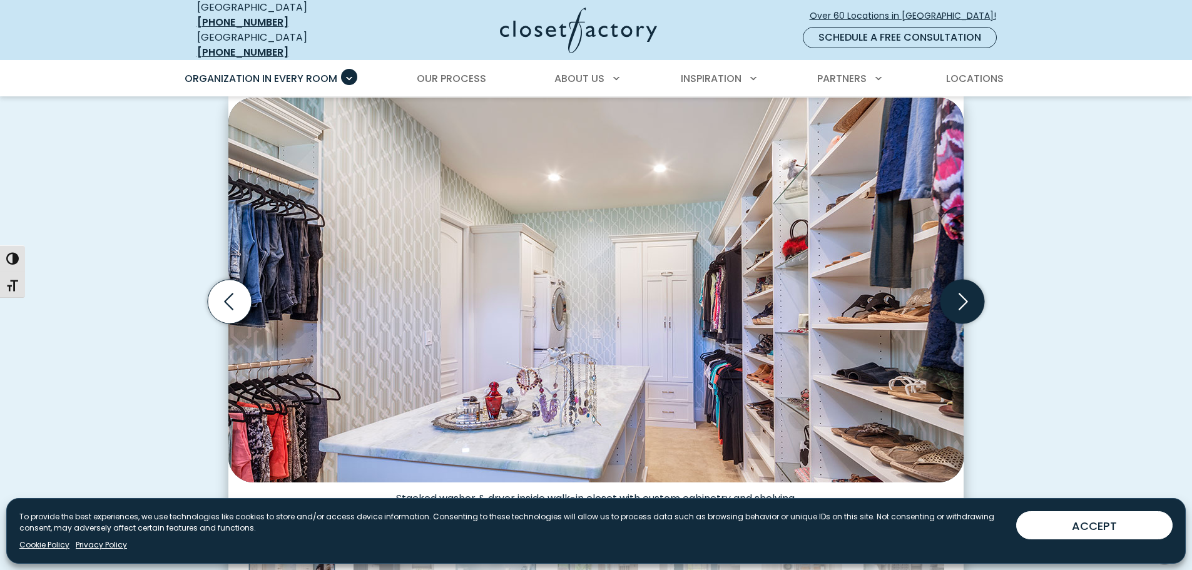
click at [960, 295] on icon "Next slide" at bounding box center [962, 302] width 44 height 44
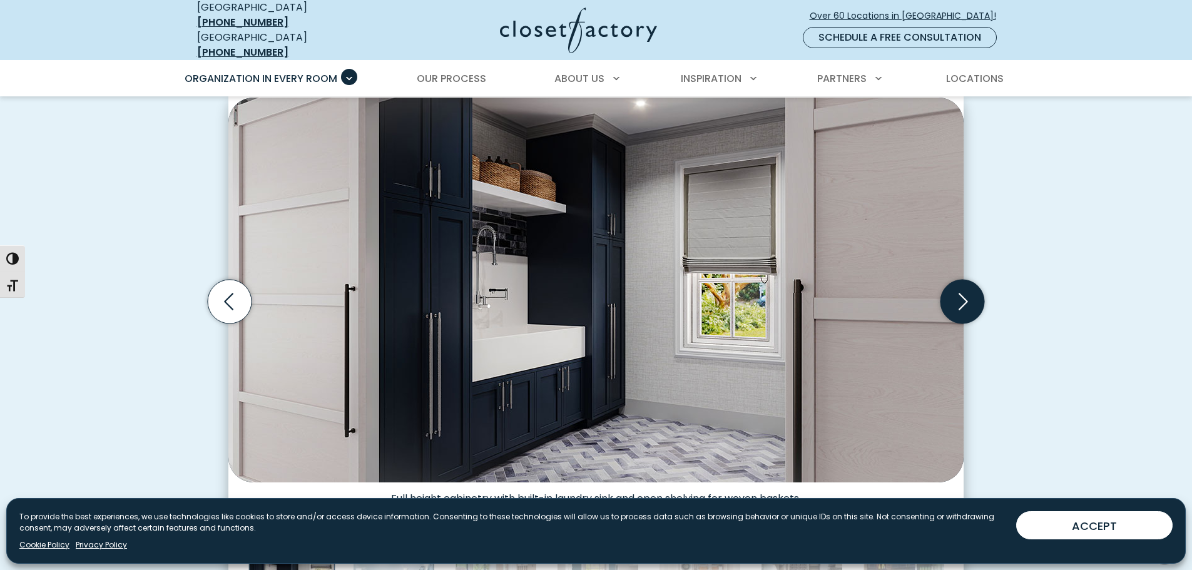
click at [960, 295] on icon "Next slide" at bounding box center [962, 302] width 44 height 44
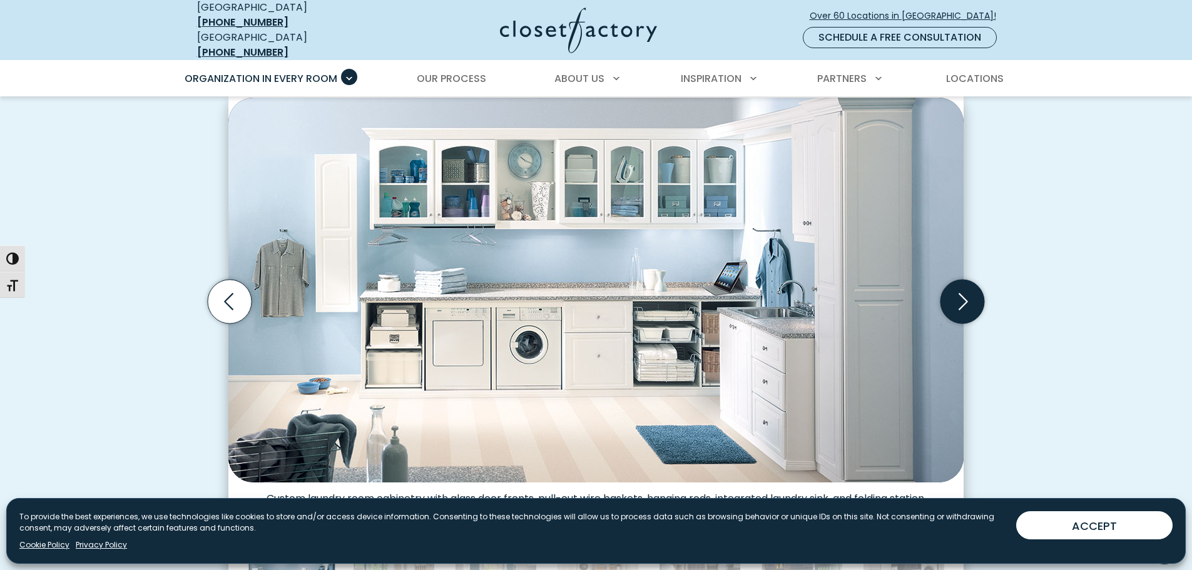
click at [960, 295] on icon "Next slide" at bounding box center [962, 302] width 44 height 44
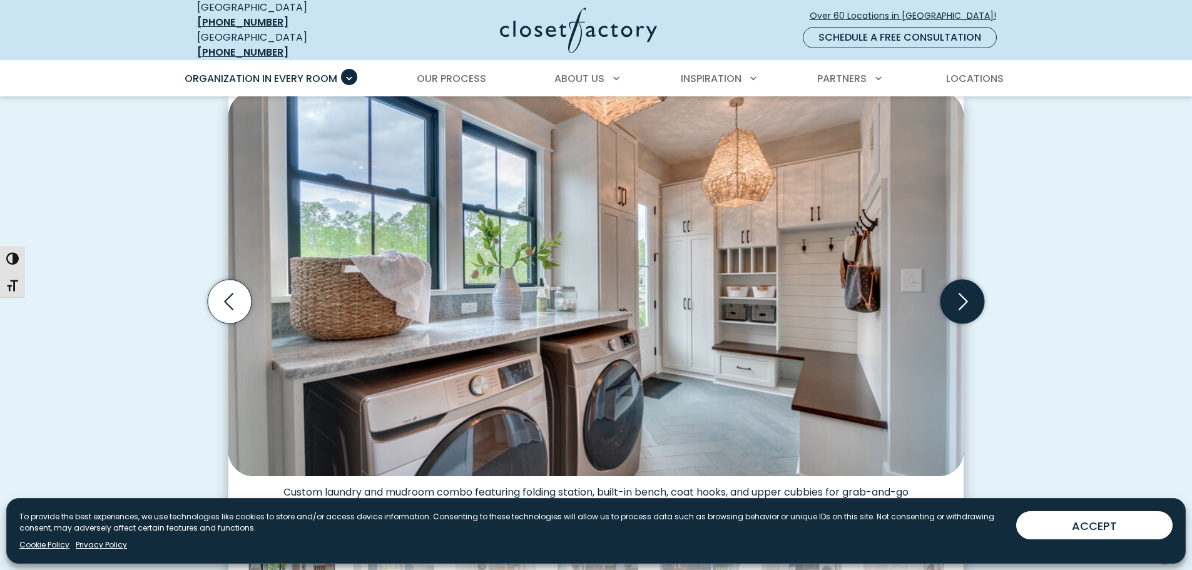
click at [960, 295] on icon "Next slide" at bounding box center [962, 302] width 44 height 44
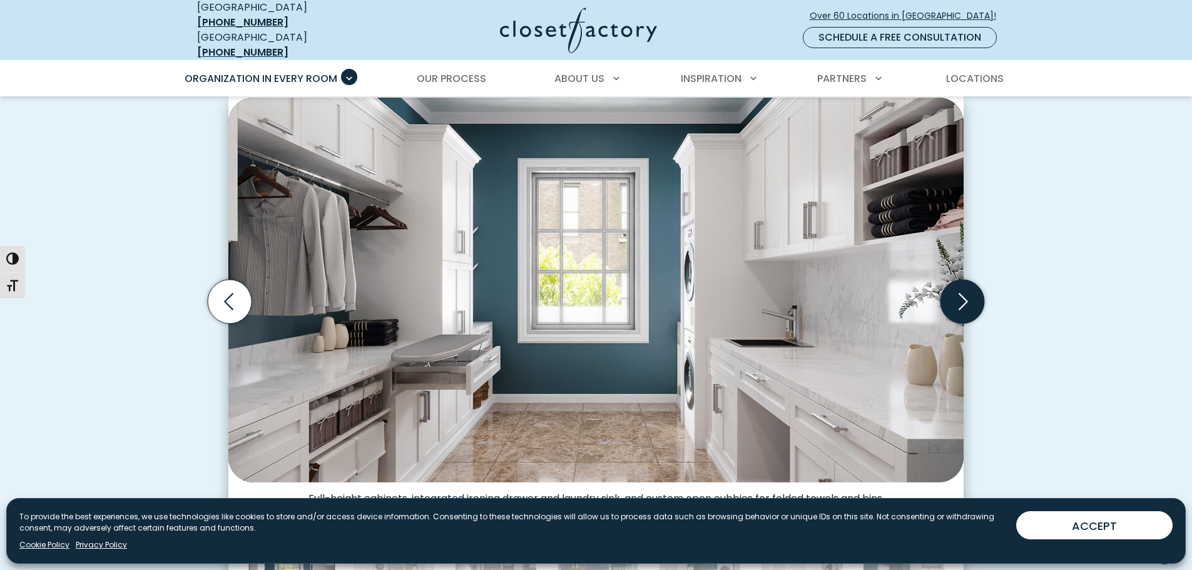
click at [960, 295] on icon "Next slide" at bounding box center [962, 302] width 44 height 44
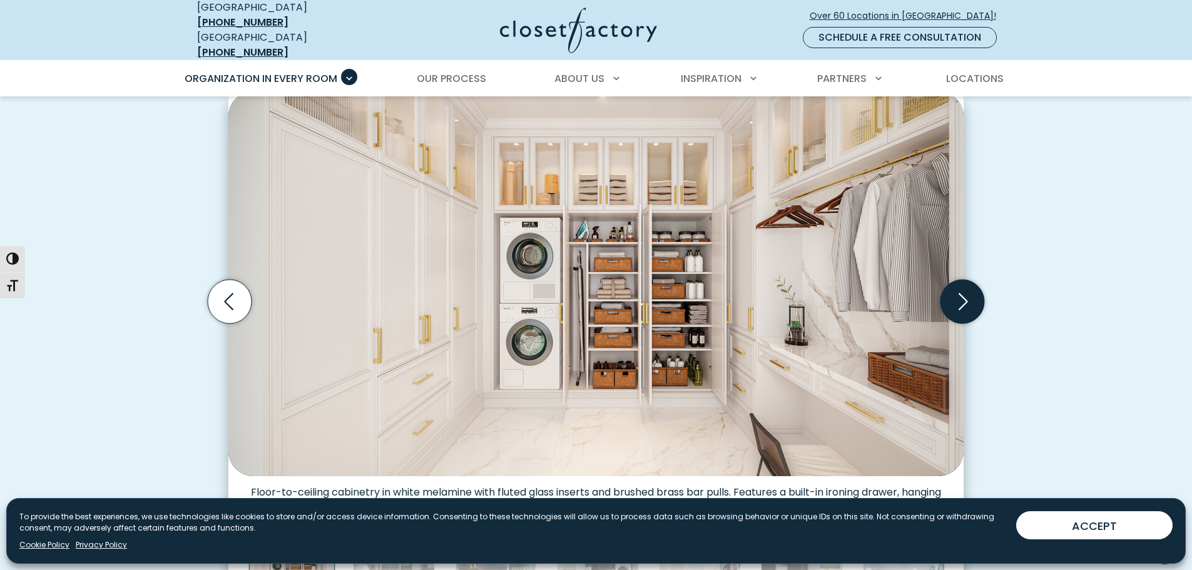
click at [960, 295] on icon "Next slide" at bounding box center [962, 302] width 44 height 44
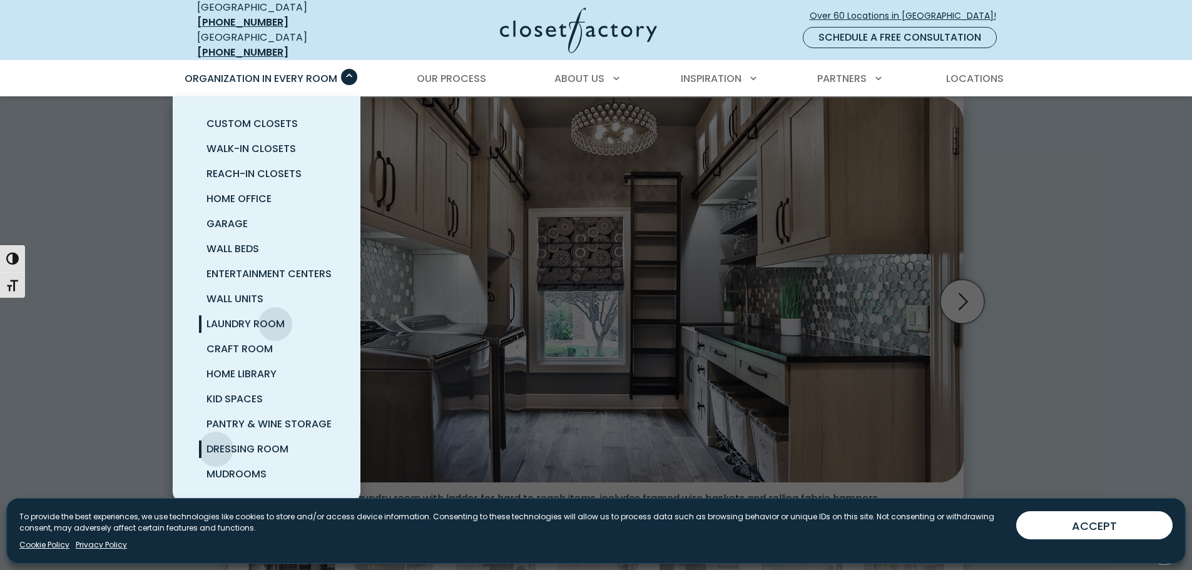
click at [216, 442] on span "Dressing Room" at bounding box center [247, 449] width 82 height 14
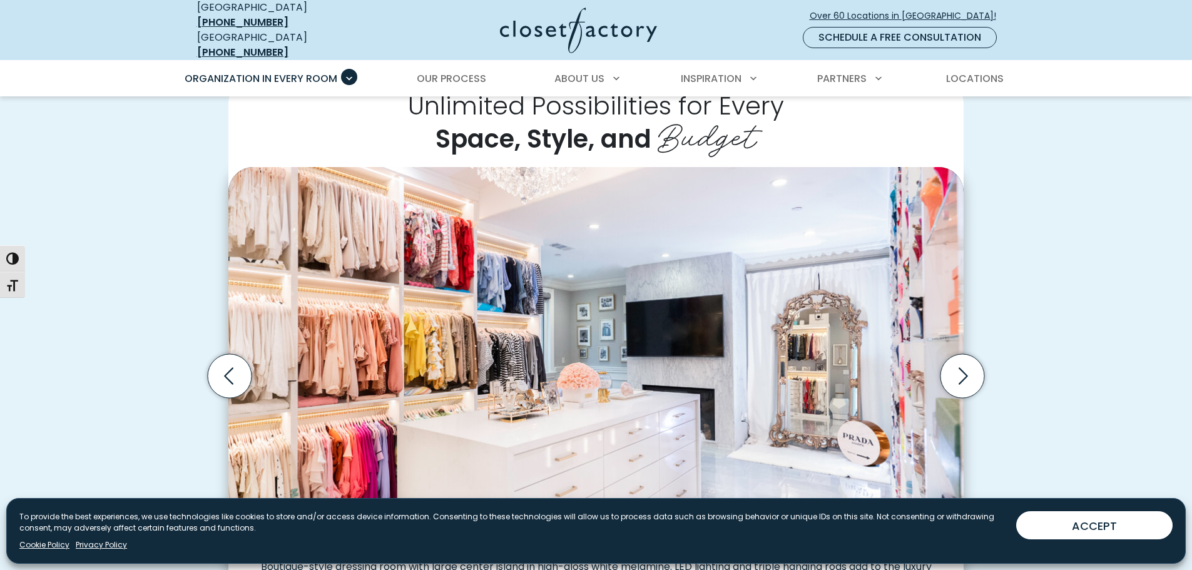
scroll to position [375, 0]
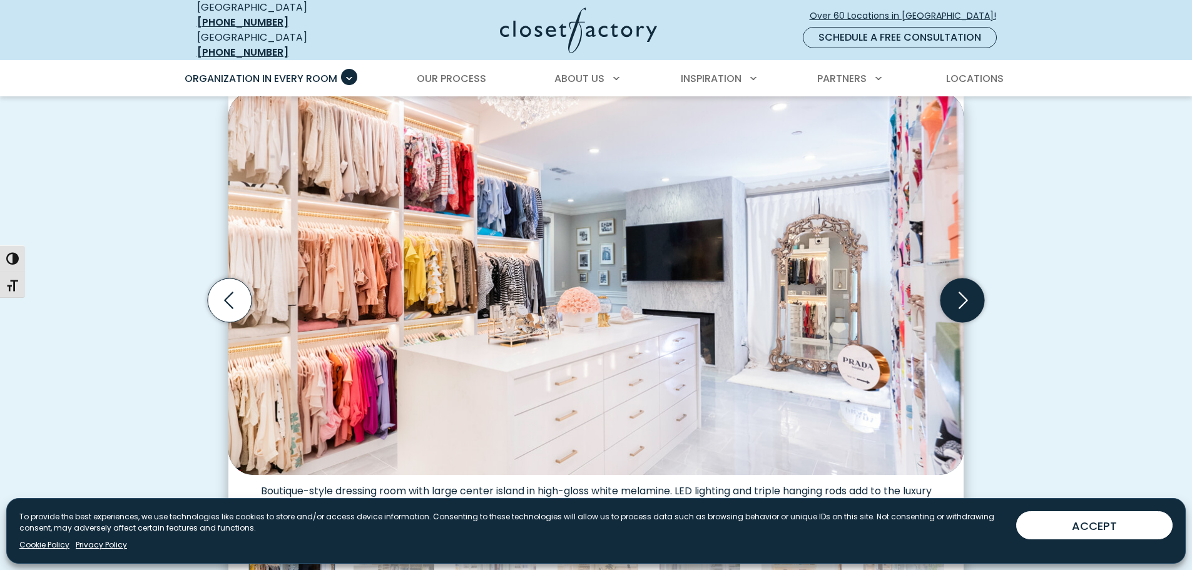
click at [963, 292] on icon "Next slide" at bounding box center [962, 300] width 44 height 44
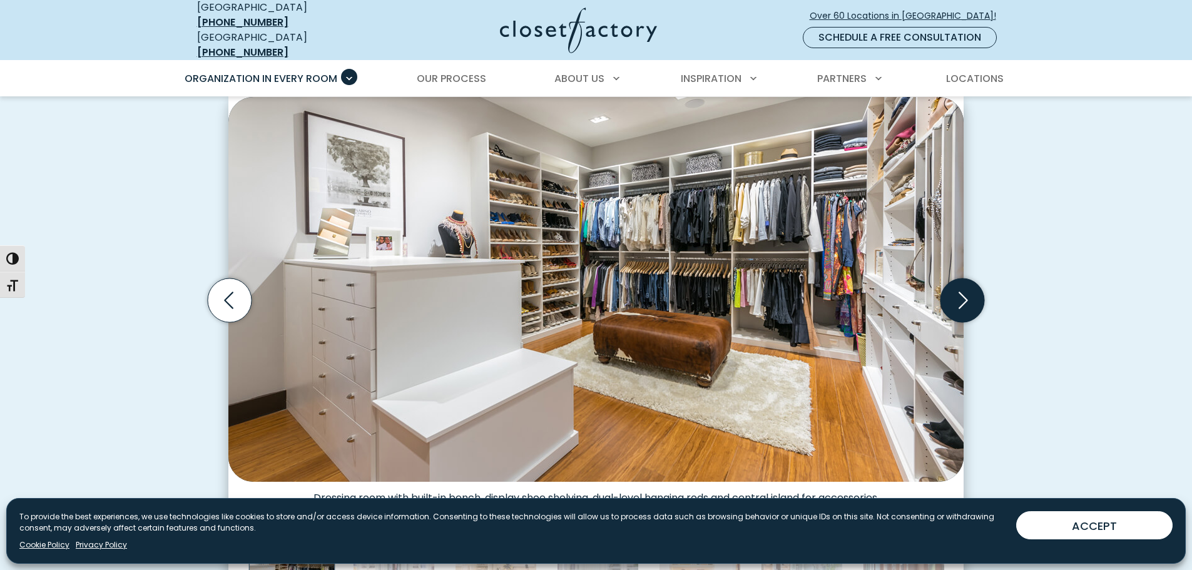
click at [962, 293] on icon "Next slide" at bounding box center [962, 300] width 44 height 44
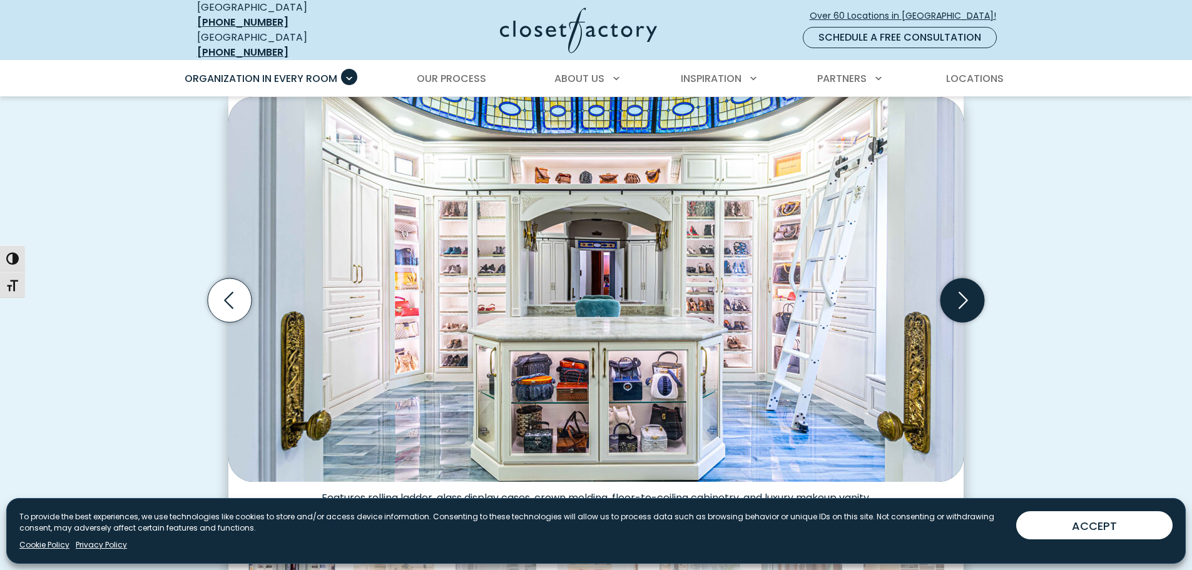
click at [962, 293] on icon "Next slide" at bounding box center [962, 300] width 44 height 44
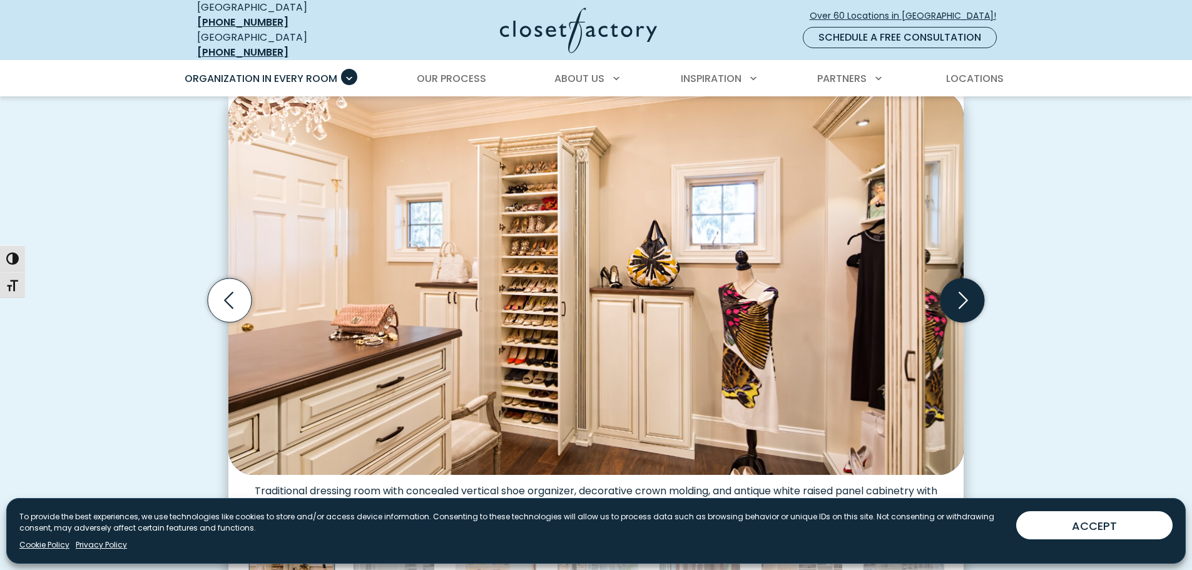
click at [962, 293] on icon "Next slide" at bounding box center [962, 300] width 44 height 44
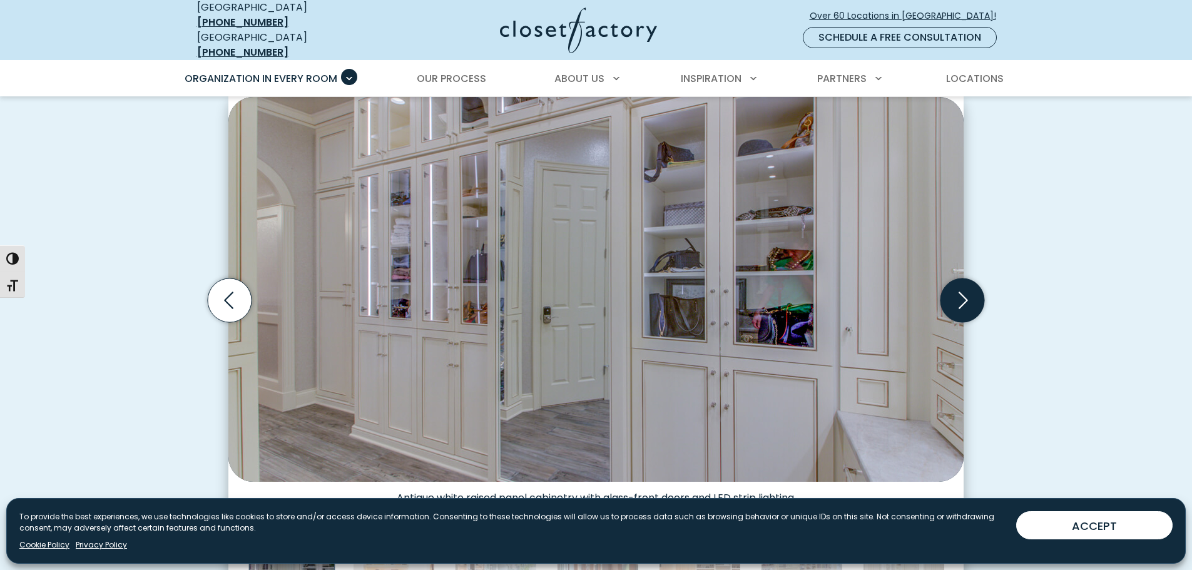
click at [962, 293] on icon "Next slide" at bounding box center [962, 300] width 44 height 44
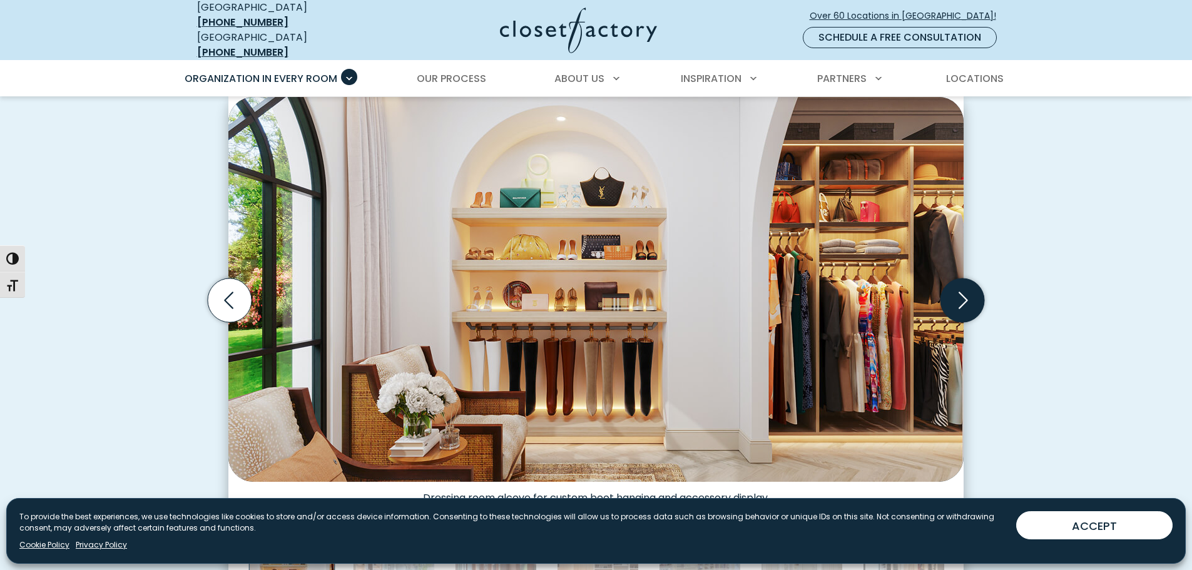
click at [962, 293] on icon "Next slide" at bounding box center [962, 300] width 44 height 44
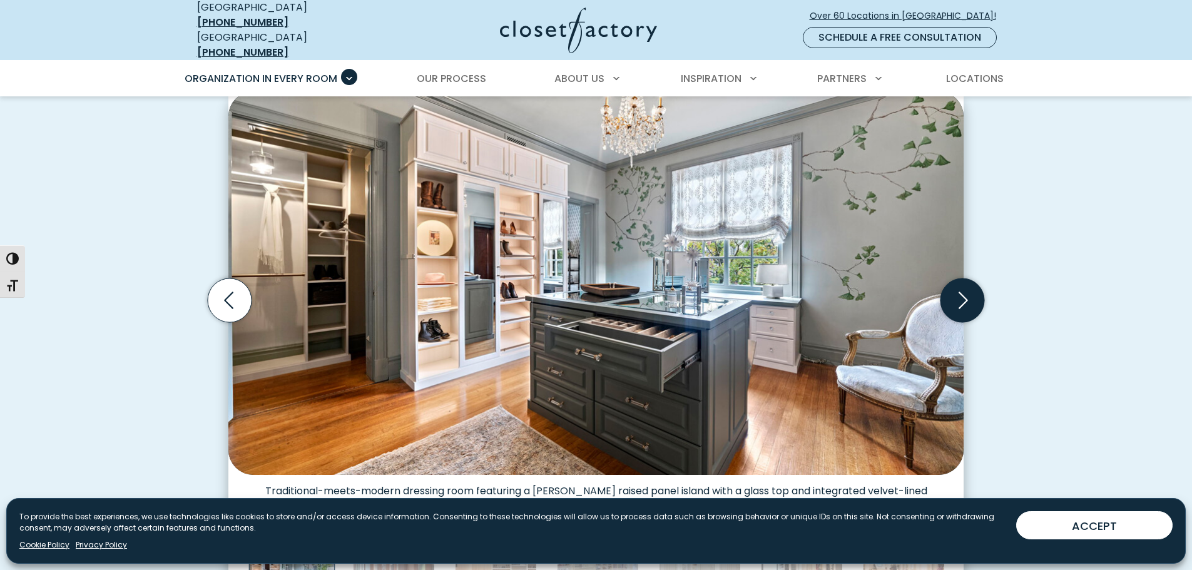
click at [962, 293] on icon "Next slide" at bounding box center [962, 300] width 44 height 44
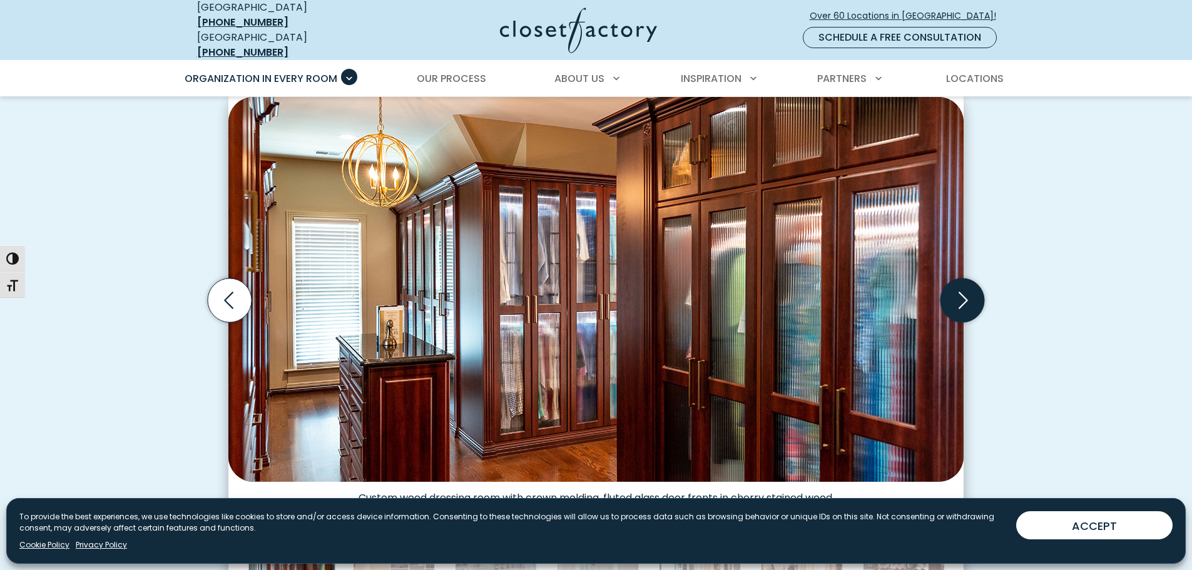
click at [962, 293] on icon "Next slide" at bounding box center [962, 300] width 44 height 44
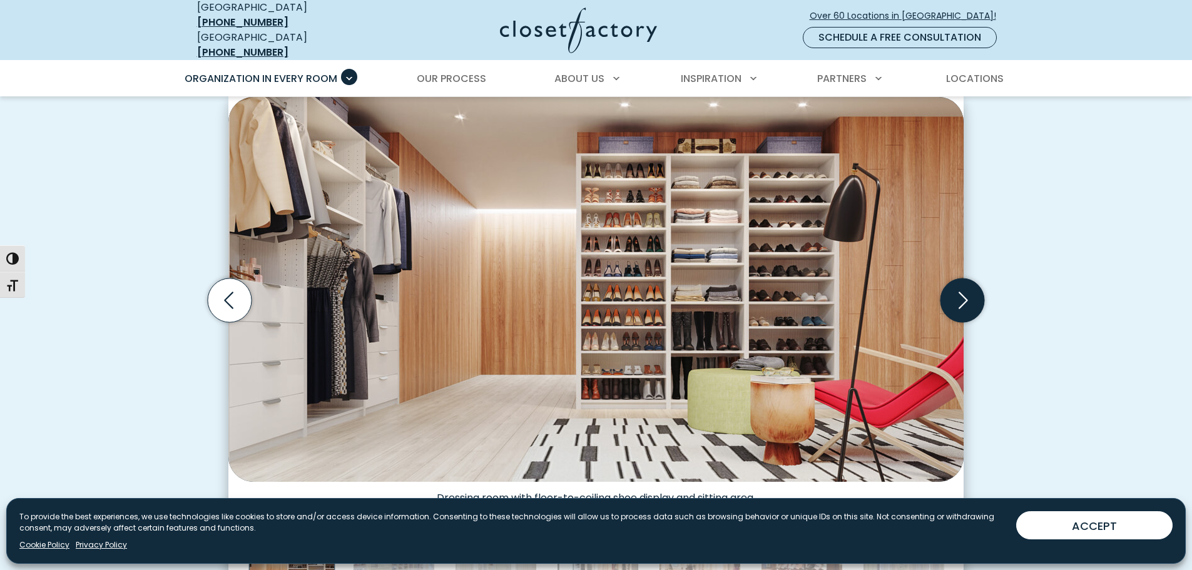
click at [962, 293] on icon "Next slide" at bounding box center [962, 300] width 44 height 44
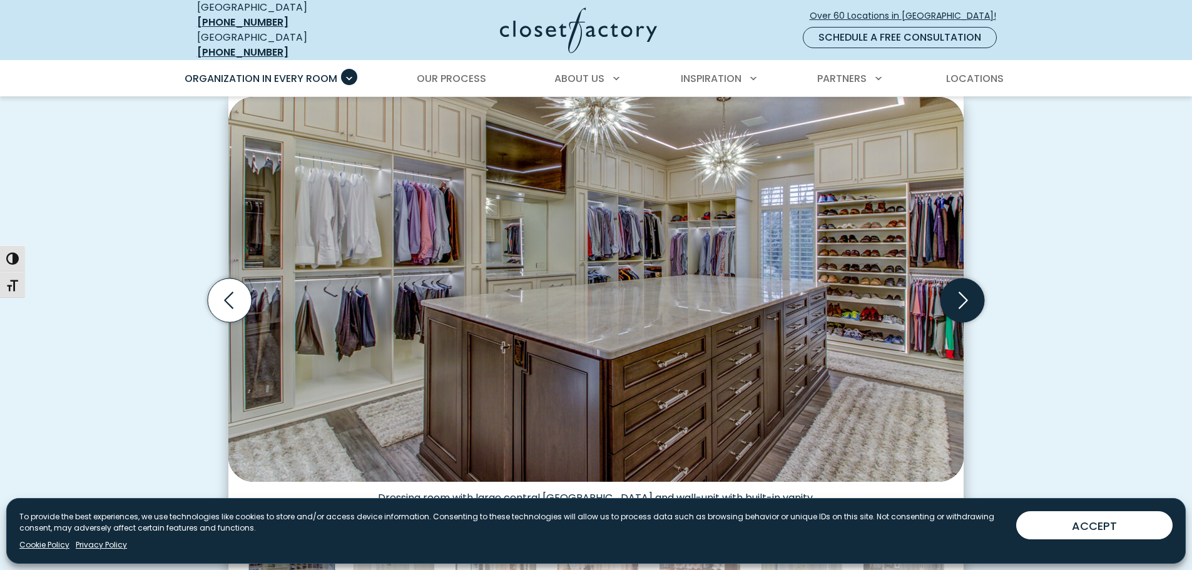
click at [962, 293] on icon "Next slide" at bounding box center [962, 300] width 44 height 44
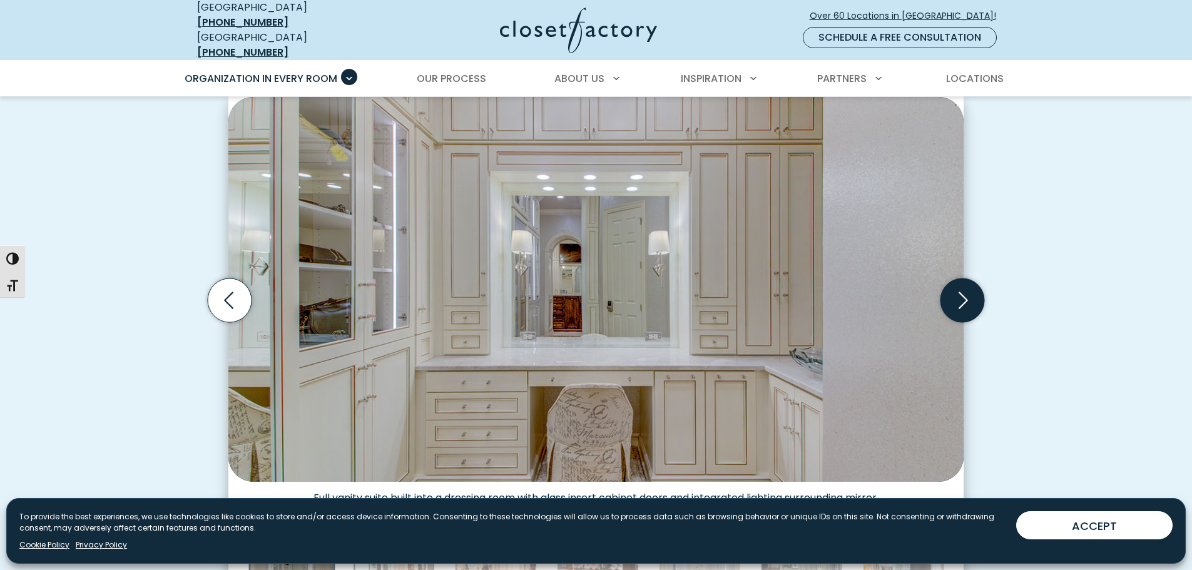
click at [962, 293] on icon "Next slide" at bounding box center [962, 300] width 44 height 44
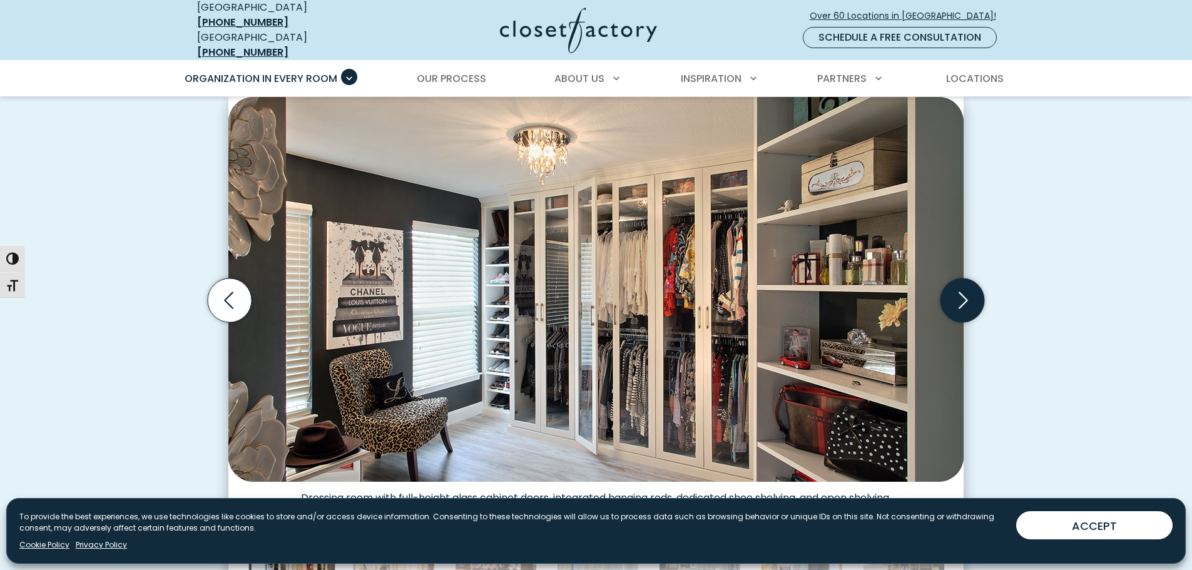
click at [962, 293] on icon "Next slide" at bounding box center [962, 300] width 44 height 44
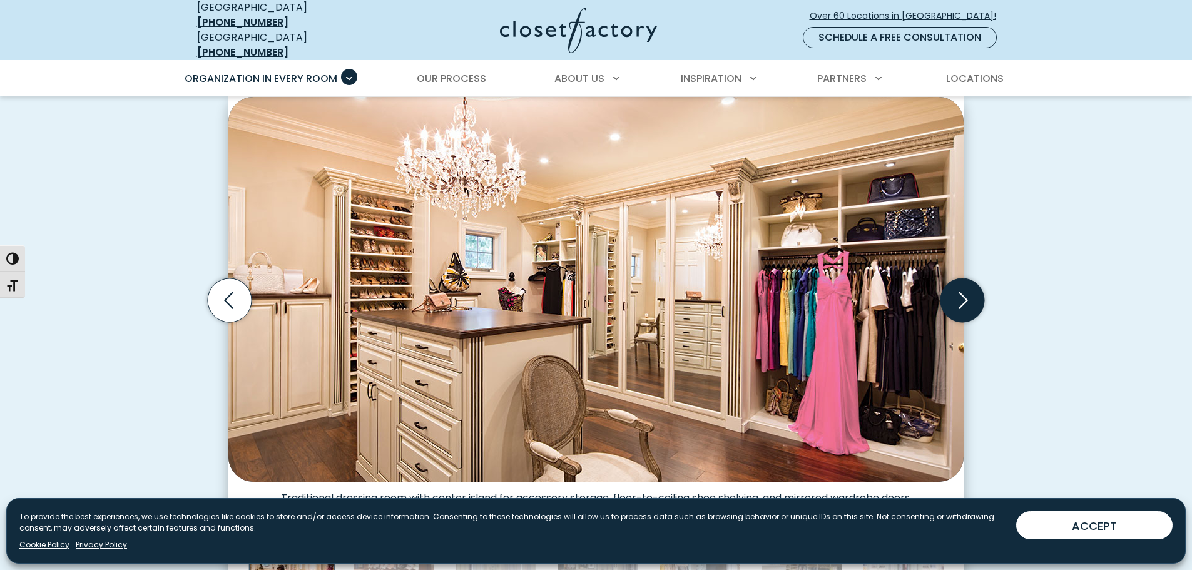
click at [962, 293] on icon "Next slide" at bounding box center [962, 300] width 44 height 44
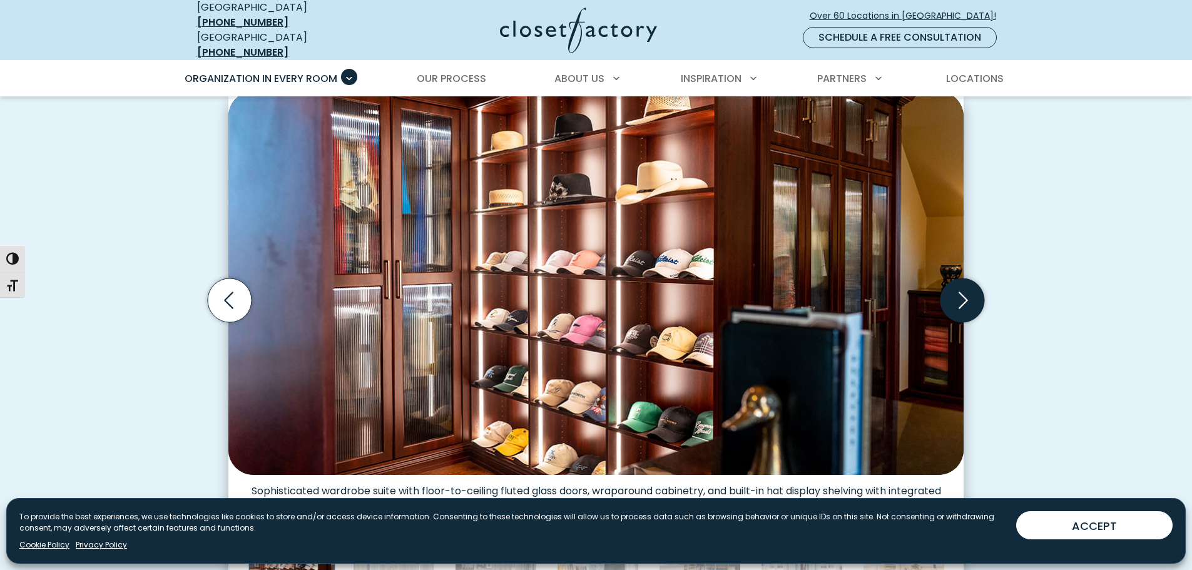
click at [962, 293] on icon "Next slide" at bounding box center [962, 300] width 44 height 44
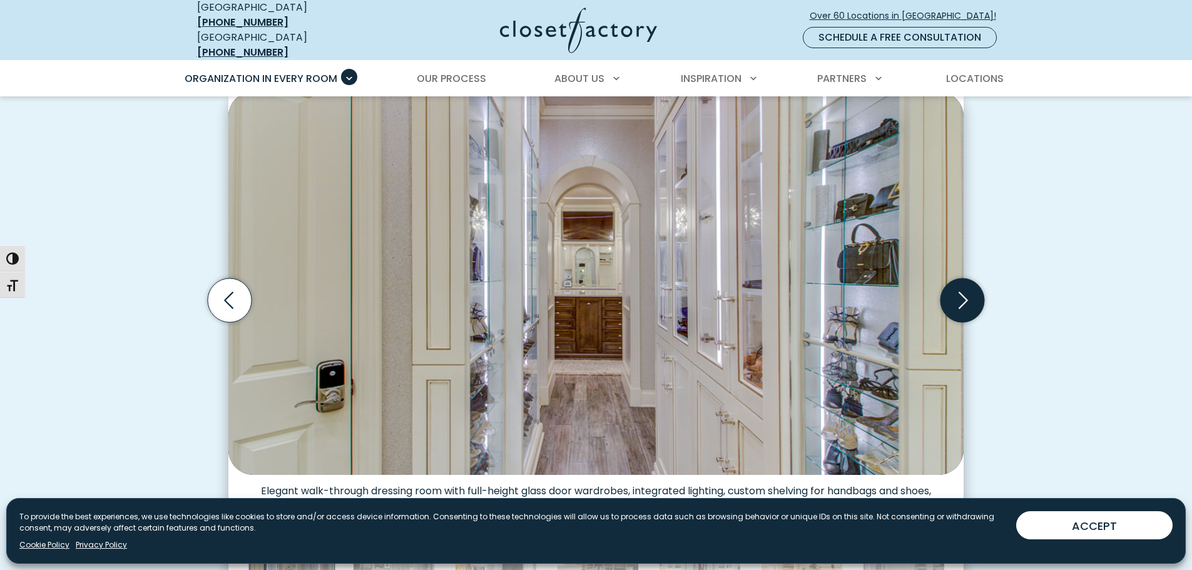
click at [962, 293] on icon "Next slide" at bounding box center [962, 300] width 44 height 44
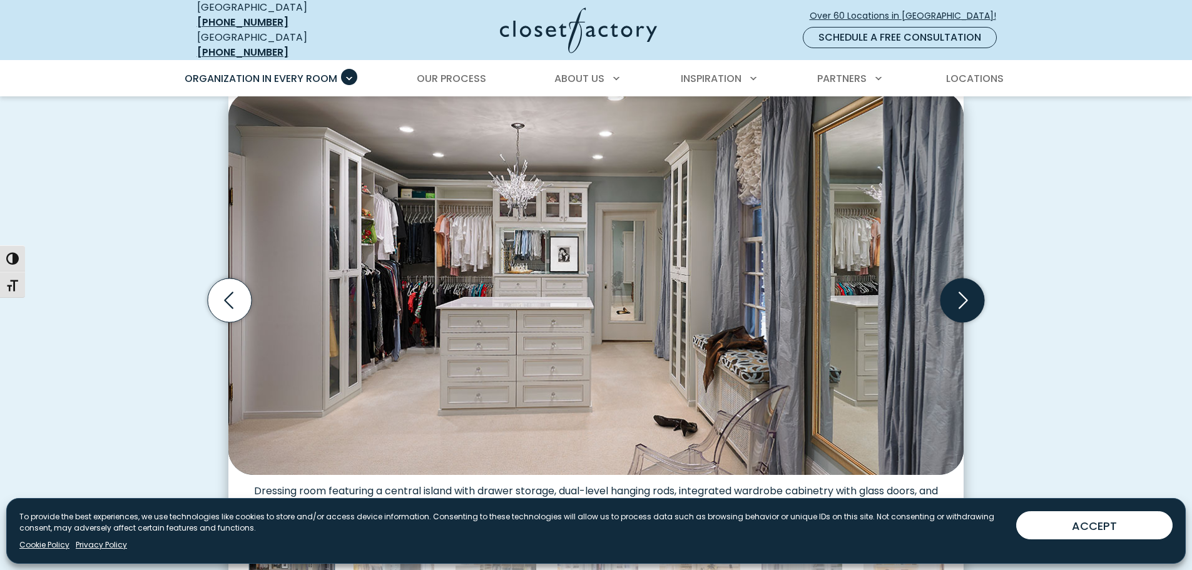
click at [962, 293] on icon "Next slide" at bounding box center [962, 300] width 44 height 44
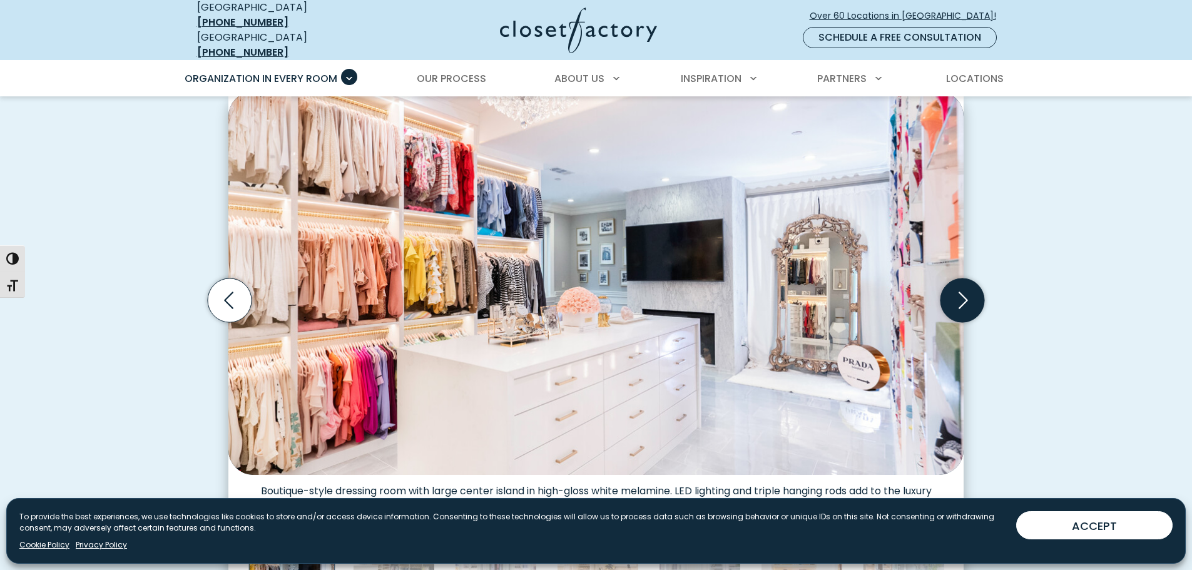
click at [962, 293] on icon "Next slide" at bounding box center [962, 300] width 44 height 44
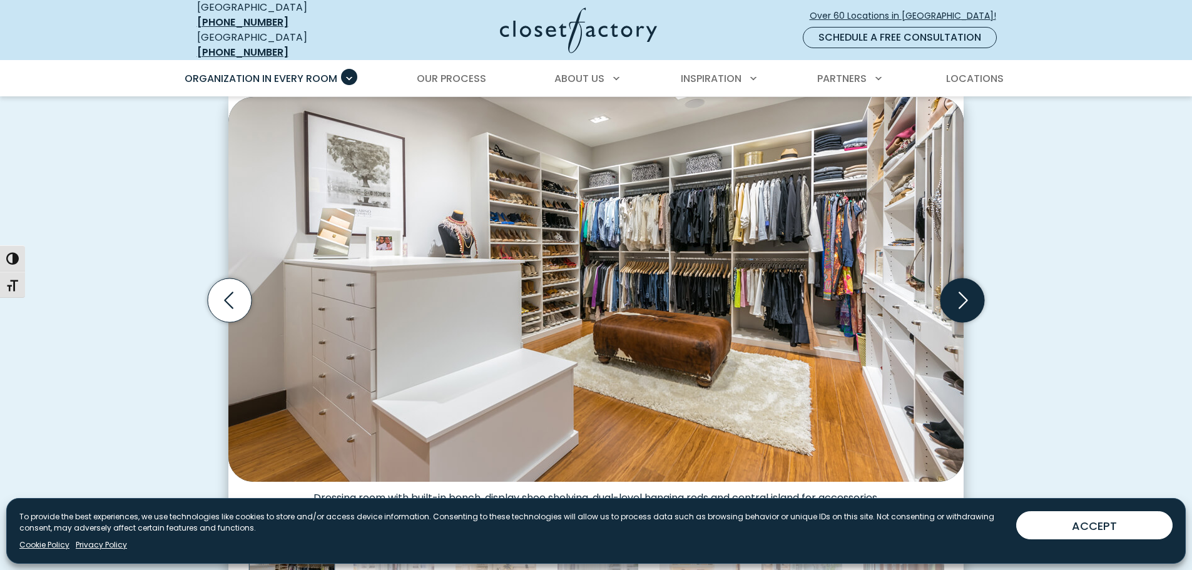
click at [962, 293] on icon "Next slide" at bounding box center [962, 300] width 44 height 44
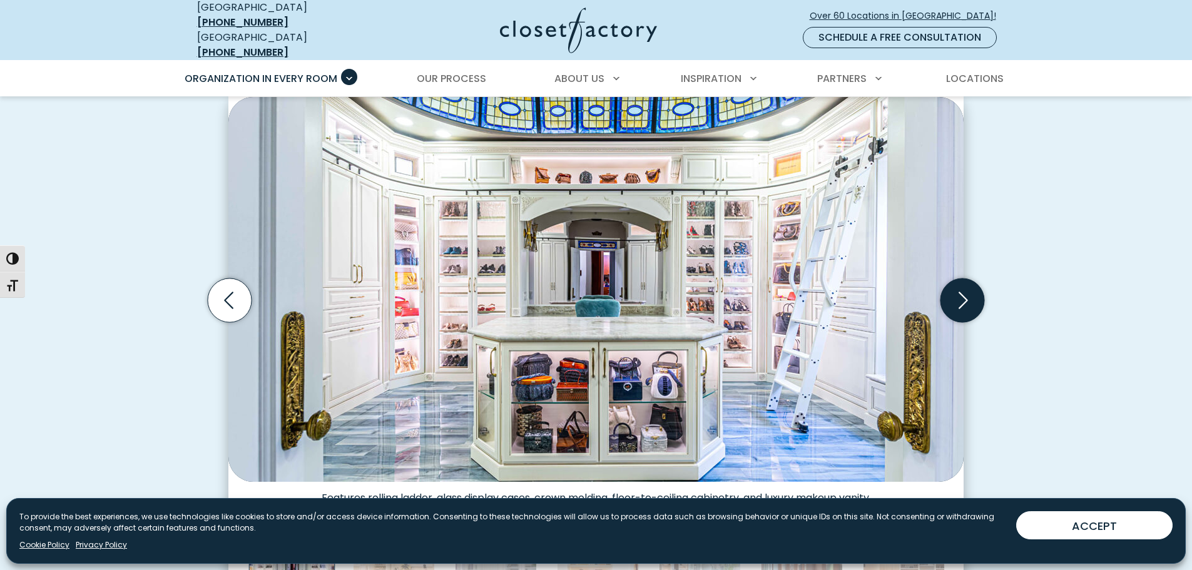
click at [962, 293] on icon "Next slide" at bounding box center [962, 300] width 44 height 44
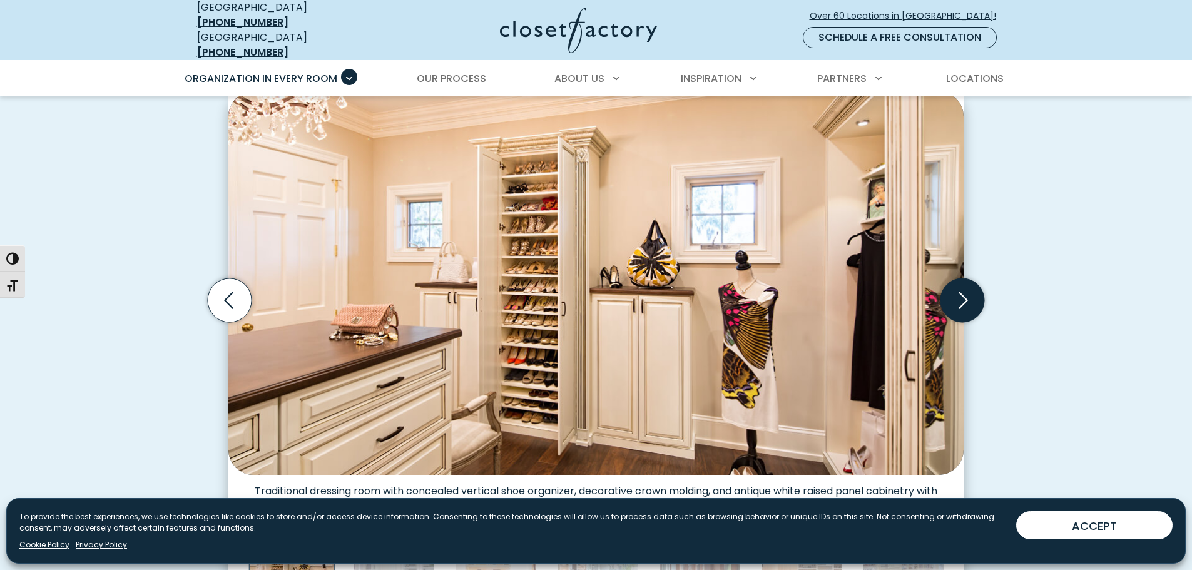
click at [962, 294] on icon "Next slide" at bounding box center [962, 300] width 44 height 44
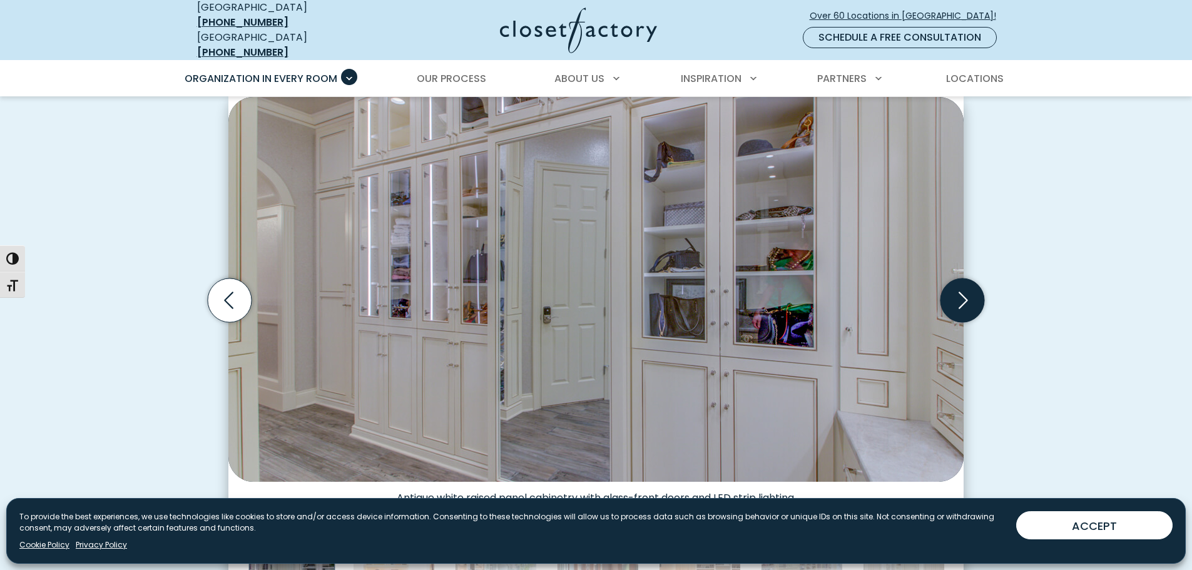
click at [962, 294] on icon "Next slide" at bounding box center [962, 300] width 44 height 44
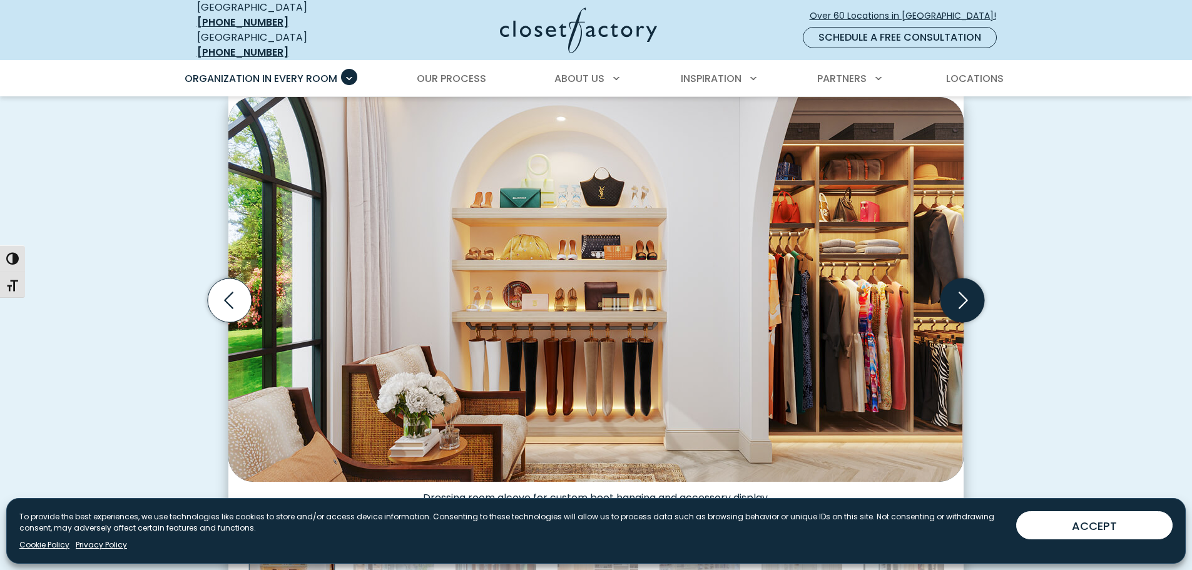
click at [962, 294] on icon "Next slide" at bounding box center [962, 300] width 44 height 44
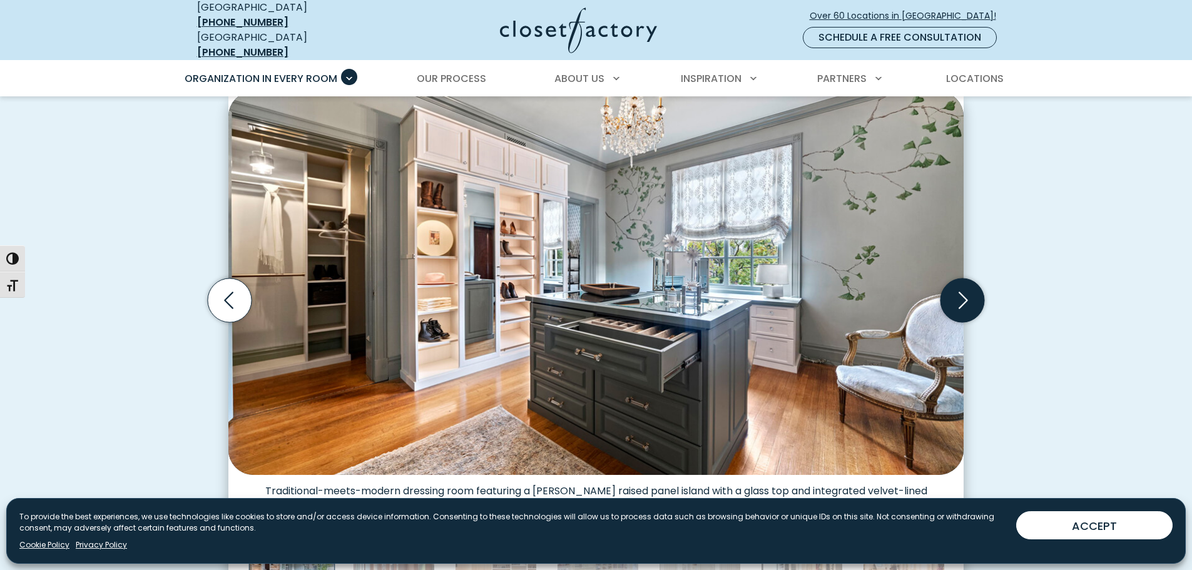
click at [962, 294] on icon "Next slide" at bounding box center [962, 300] width 44 height 44
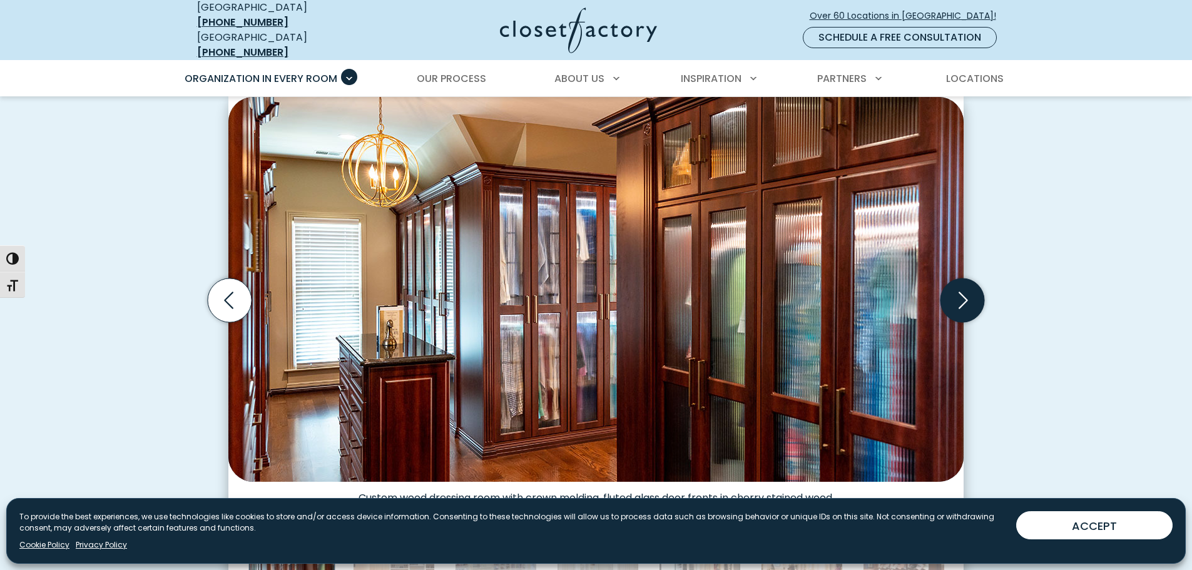
click at [962, 294] on icon "Next slide" at bounding box center [962, 300] width 44 height 44
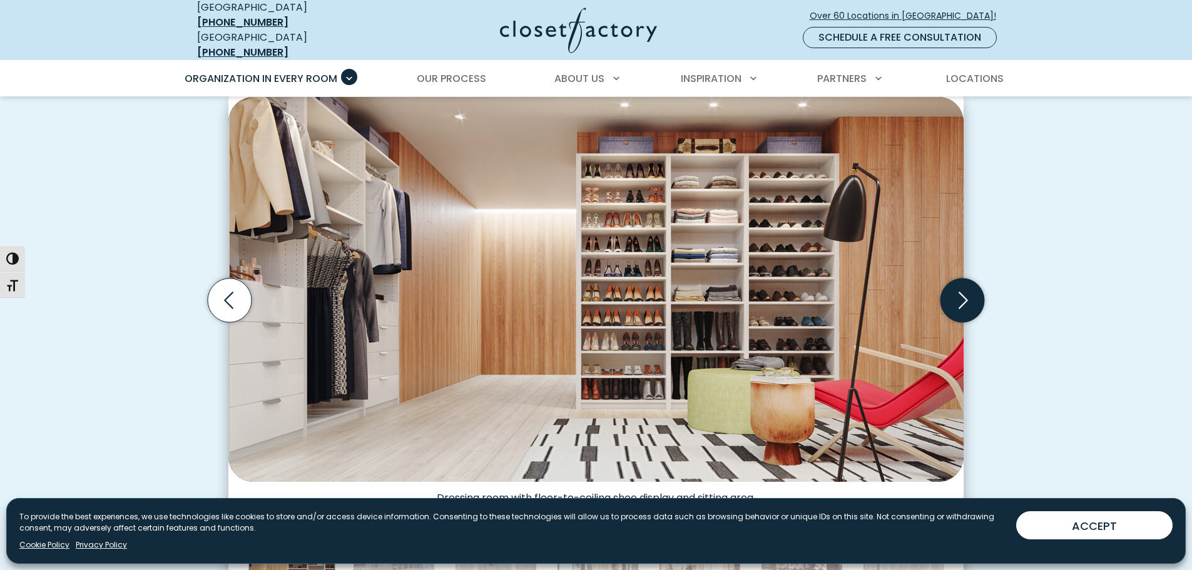
click at [962, 294] on icon "Next slide" at bounding box center [962, 300] width 44 height 44
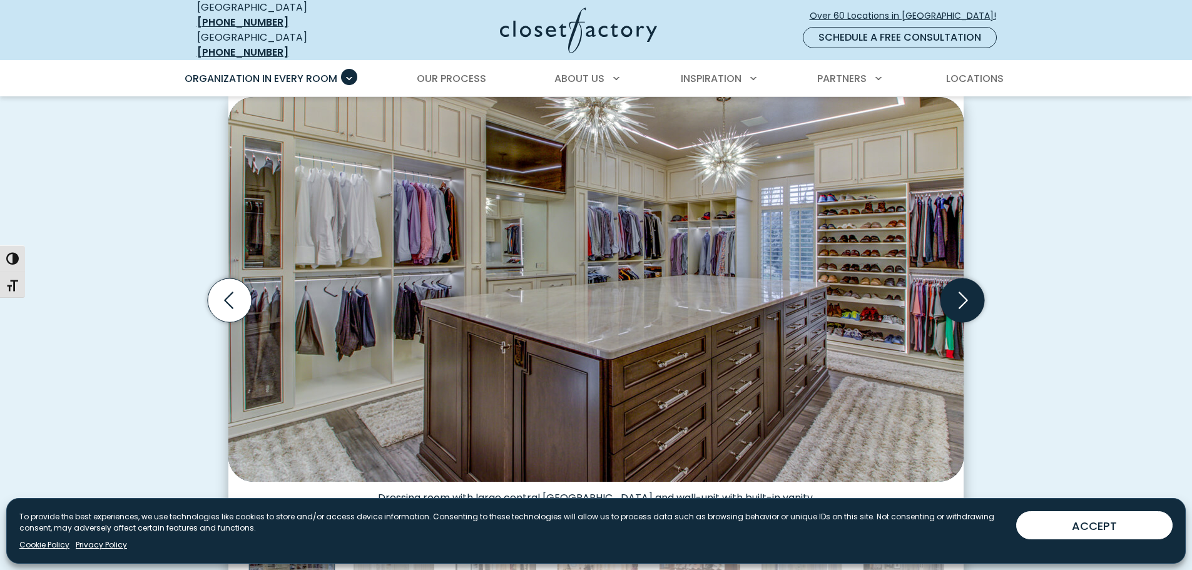
click at [962, 294] on icon "Next slide" at bounding box center [962, 300] width 44 height 44
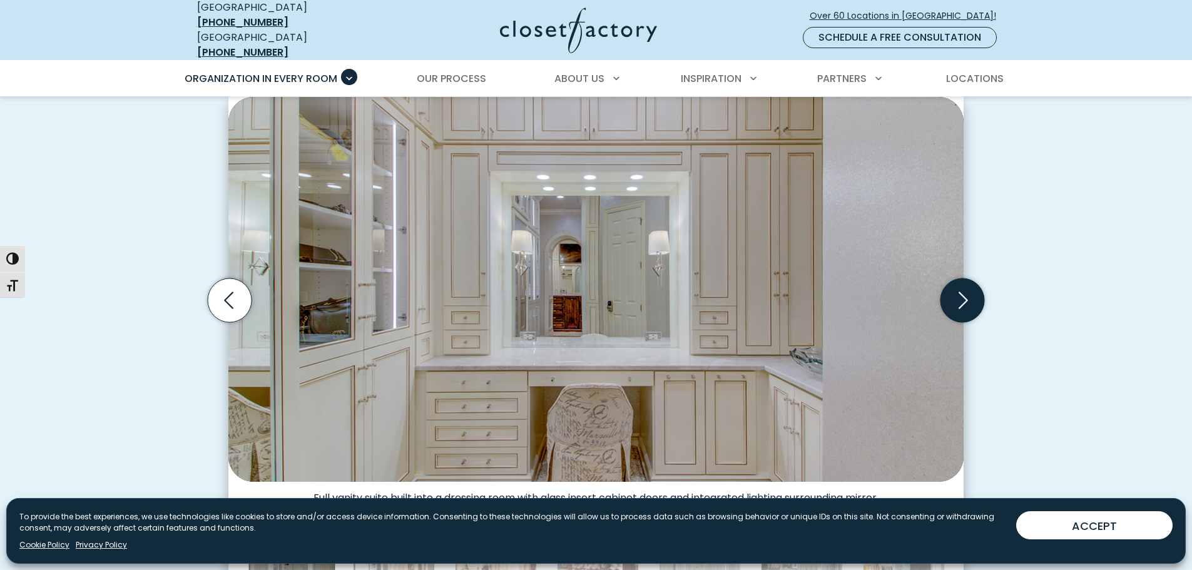
click at [962, 294] on icon "Next slide" at bounding box center [962, 300] width 44 height 44
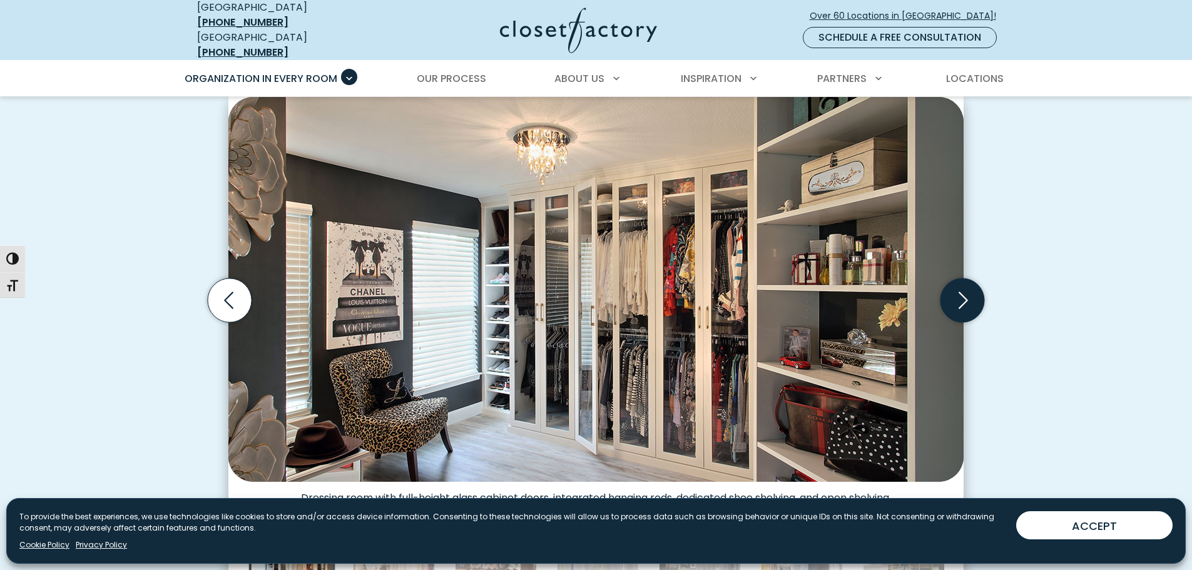
click at [962, 294] on icon "Next slide" at bounding box center [962, 300] width 44 height 44
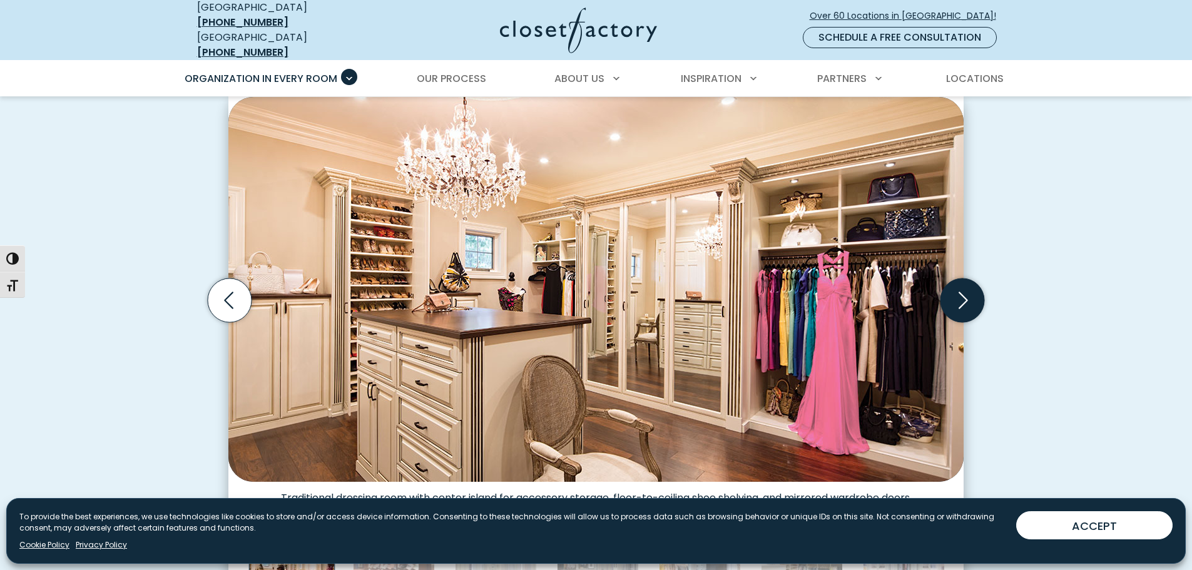
click at [962, 294] on icon "Next slide" at bounding box center [962, 300] width 44 height 44
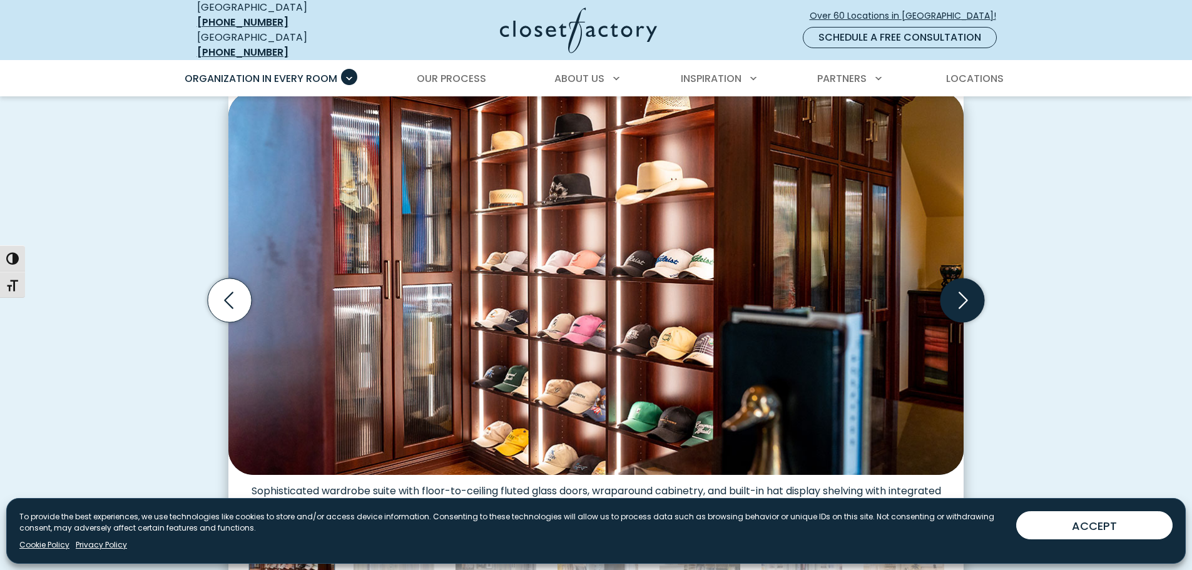
click at [962, 294] on icon "Next slide" at bounding box center [962, 300] width 44 height 44
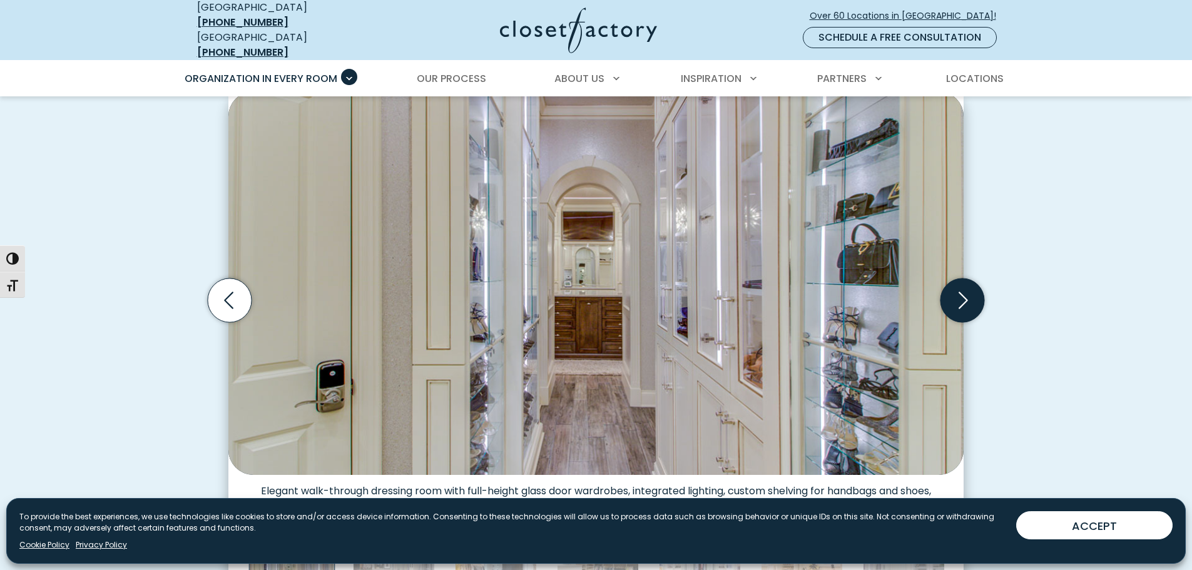
click at [962, 294] on icon "Next slide" at bounding box center [962, 300] width 44 height 44
